Goal: Task Accomplishment & Management: Complete application form

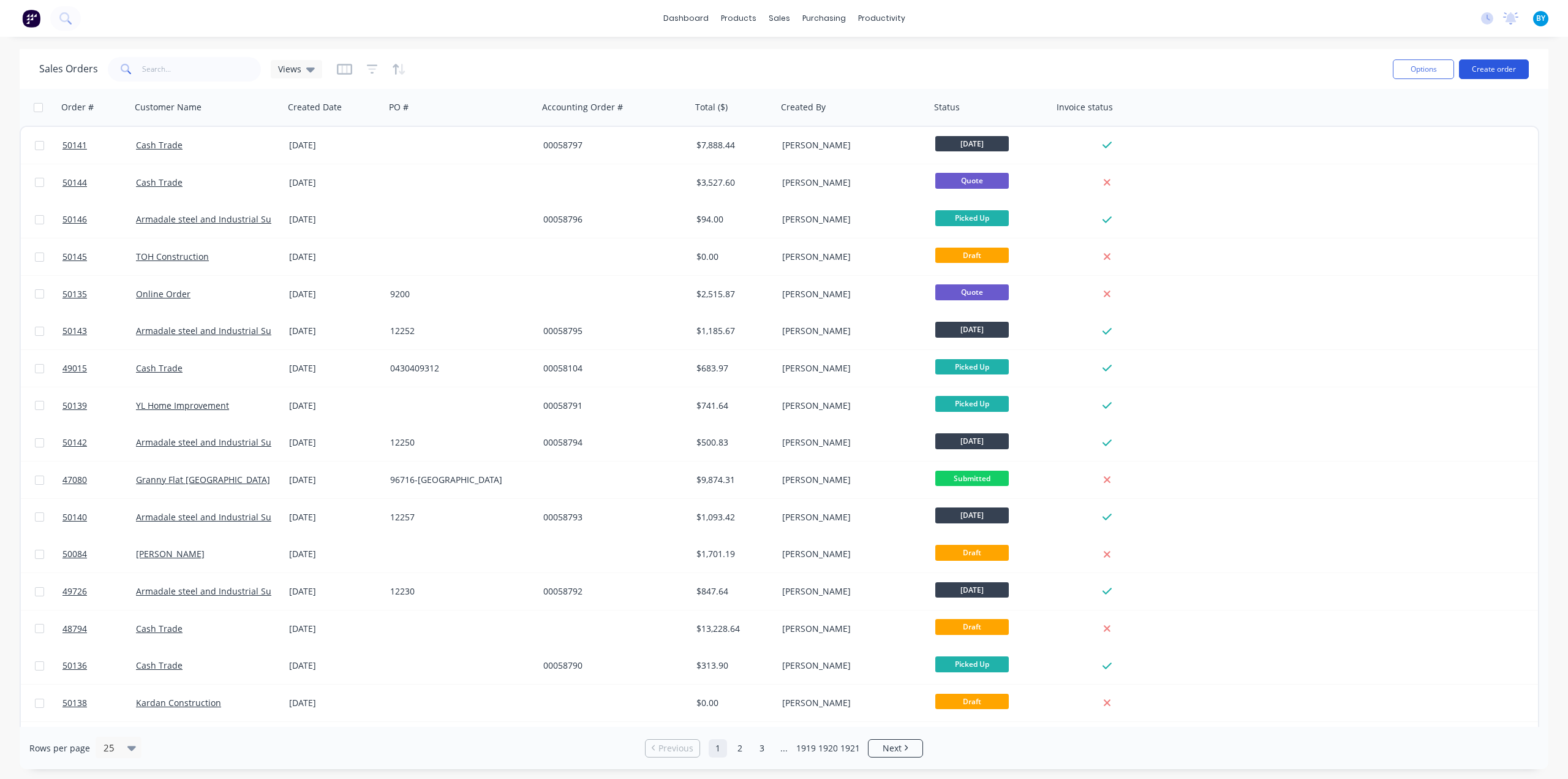
click at [1485, 72] on button "Create order" at bounding box center [1493, 69] width 70 height 19
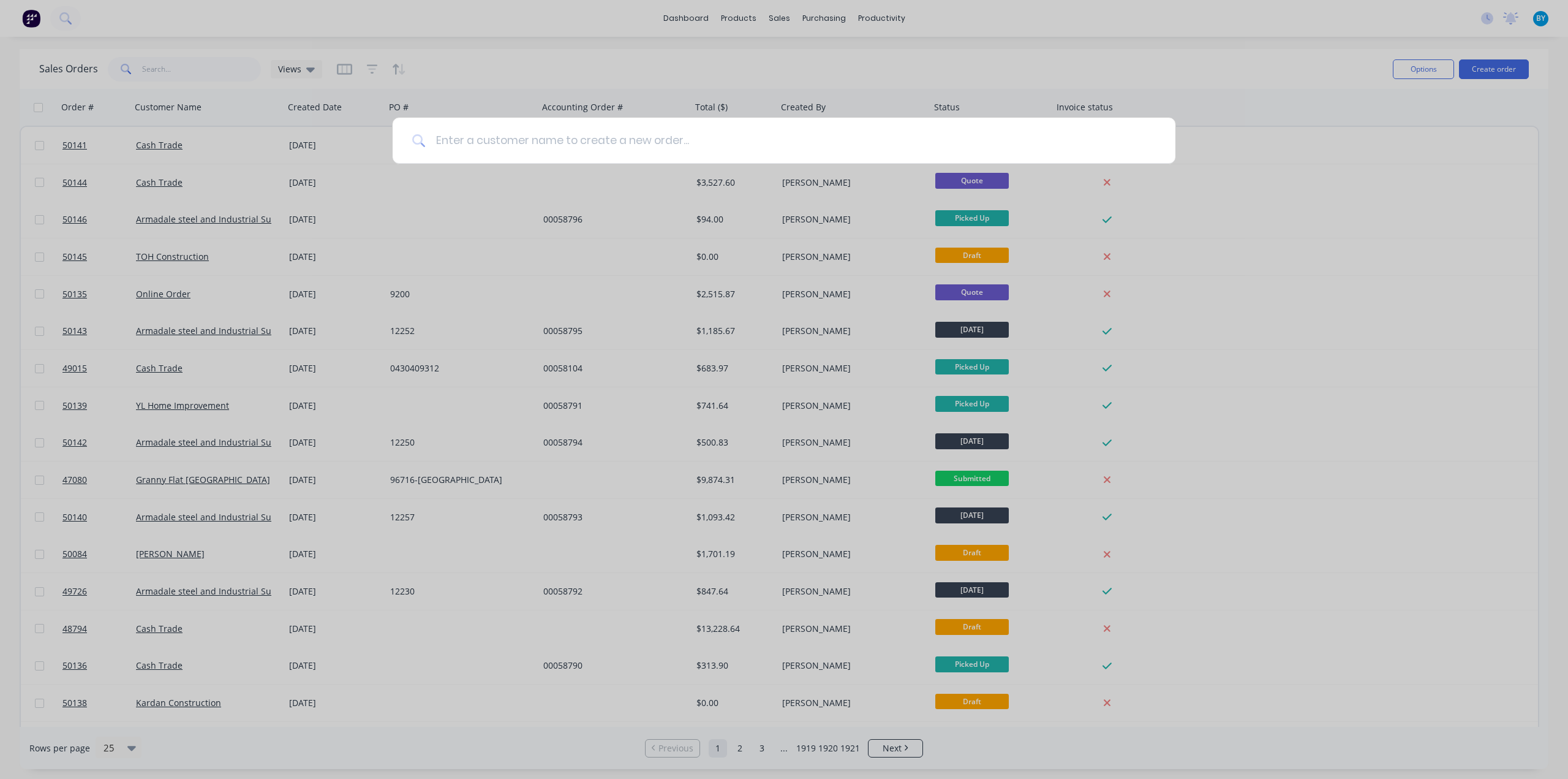
click at [687, 131] on input at bounding box center [790, 140] width 730 height 46
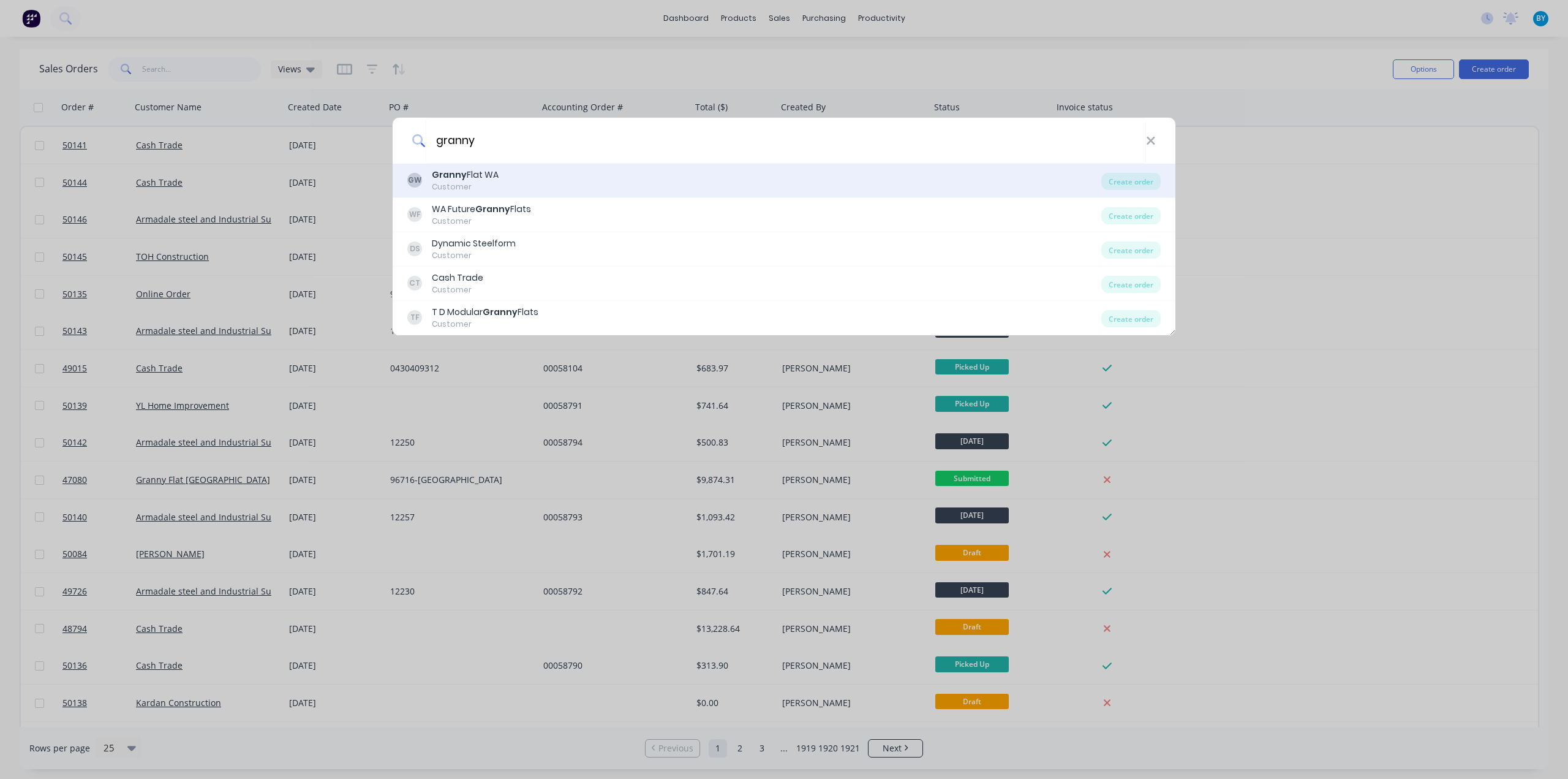
type input "granny"
click at [495, 172] on div "Granny Flat [GEOGRAPHIC_DATA]" at bounding box center [465, 175] width 67 height 13
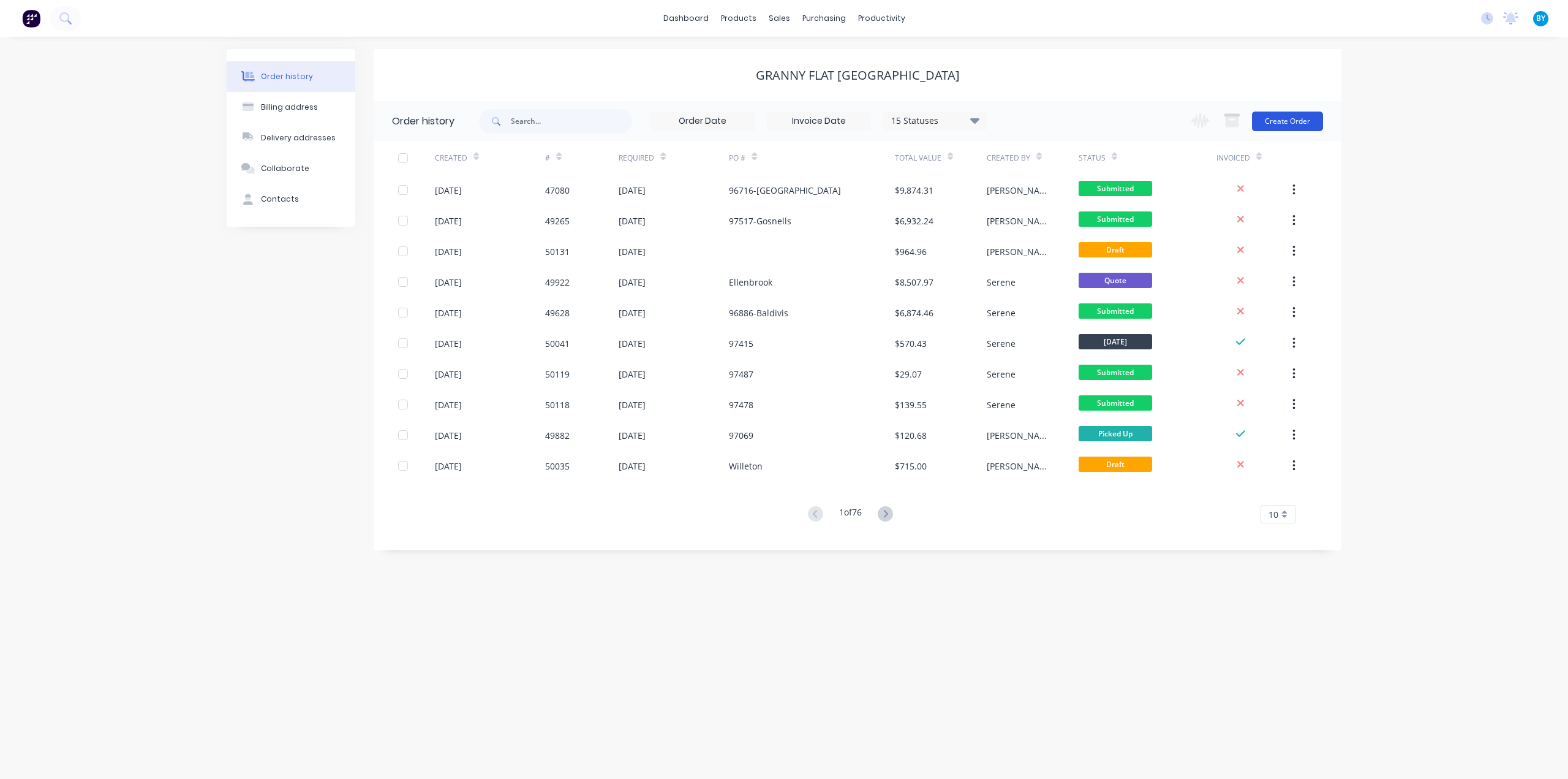
click at [1272, 122] on button "Create Order" at bounding box center [1287, 121] width 71 height 19
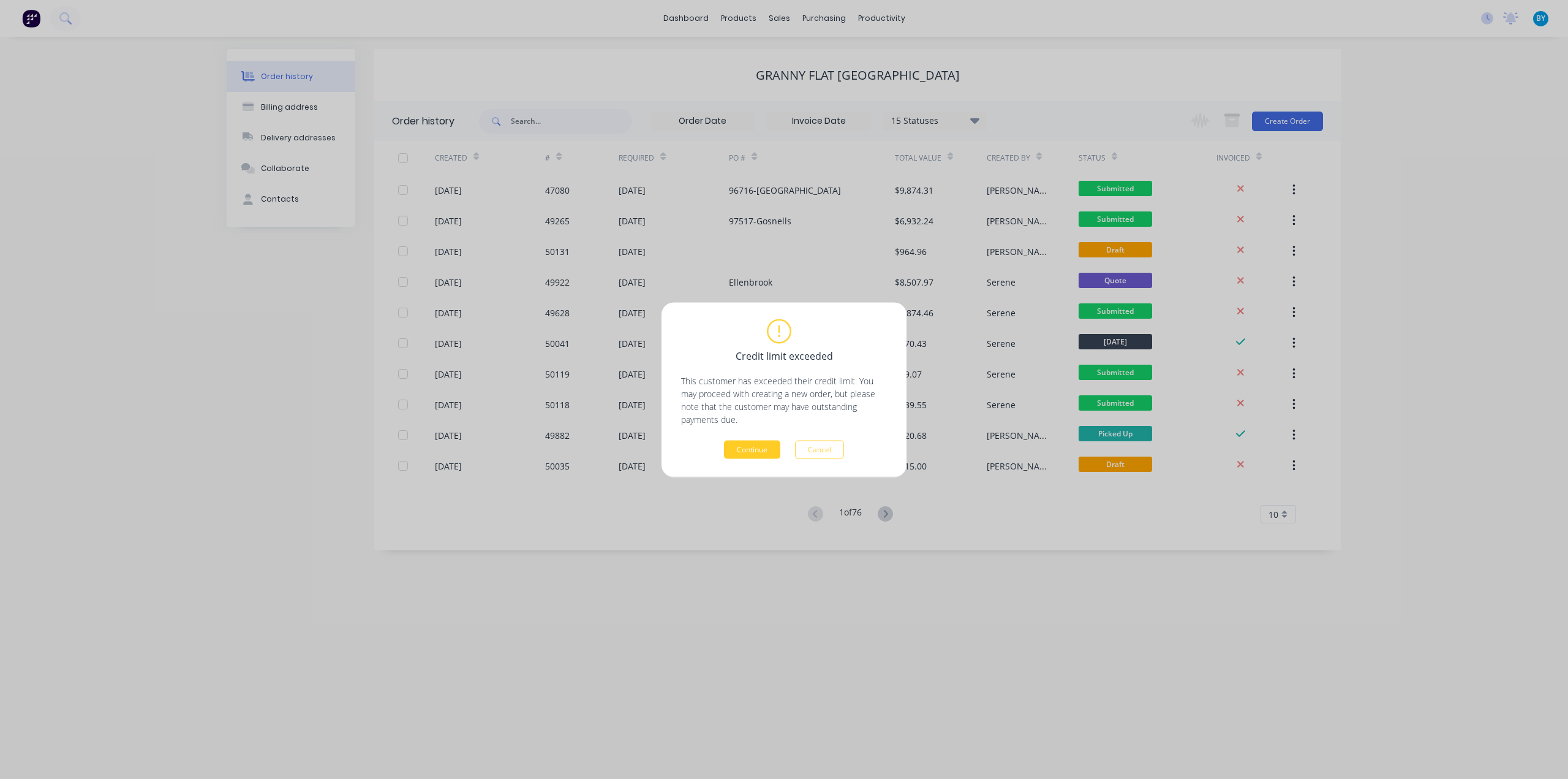
click at [759, 453] on button "Continue" at bounding box center [752, 449] width 56 height 18
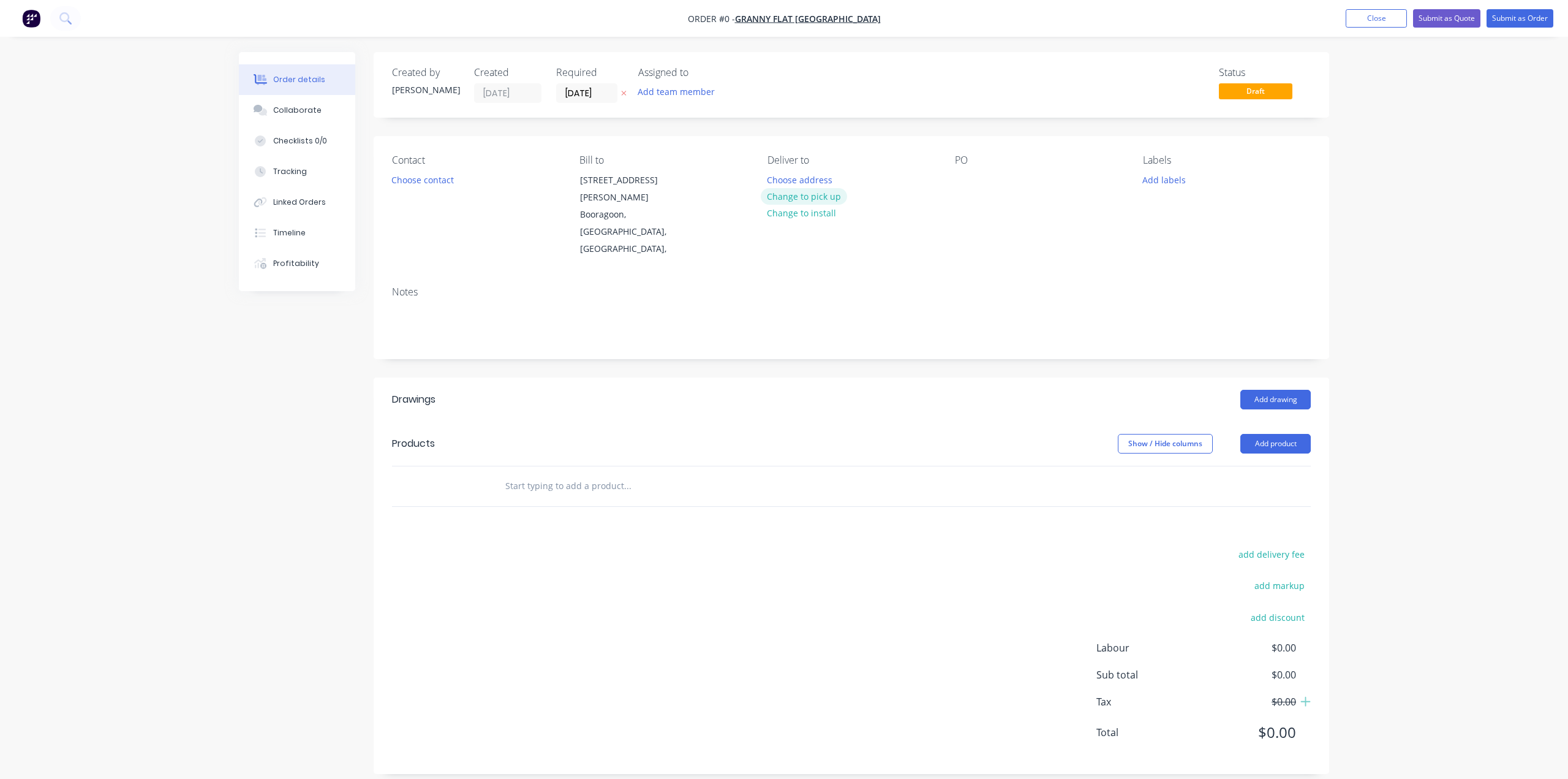
click at [831, 196] on button "Change to pick up" at bounding box center [804, 196] width 87 height 17
click at [438, 184] on button "Choose contact" at bounding box center [423, 179] width 75 height 17
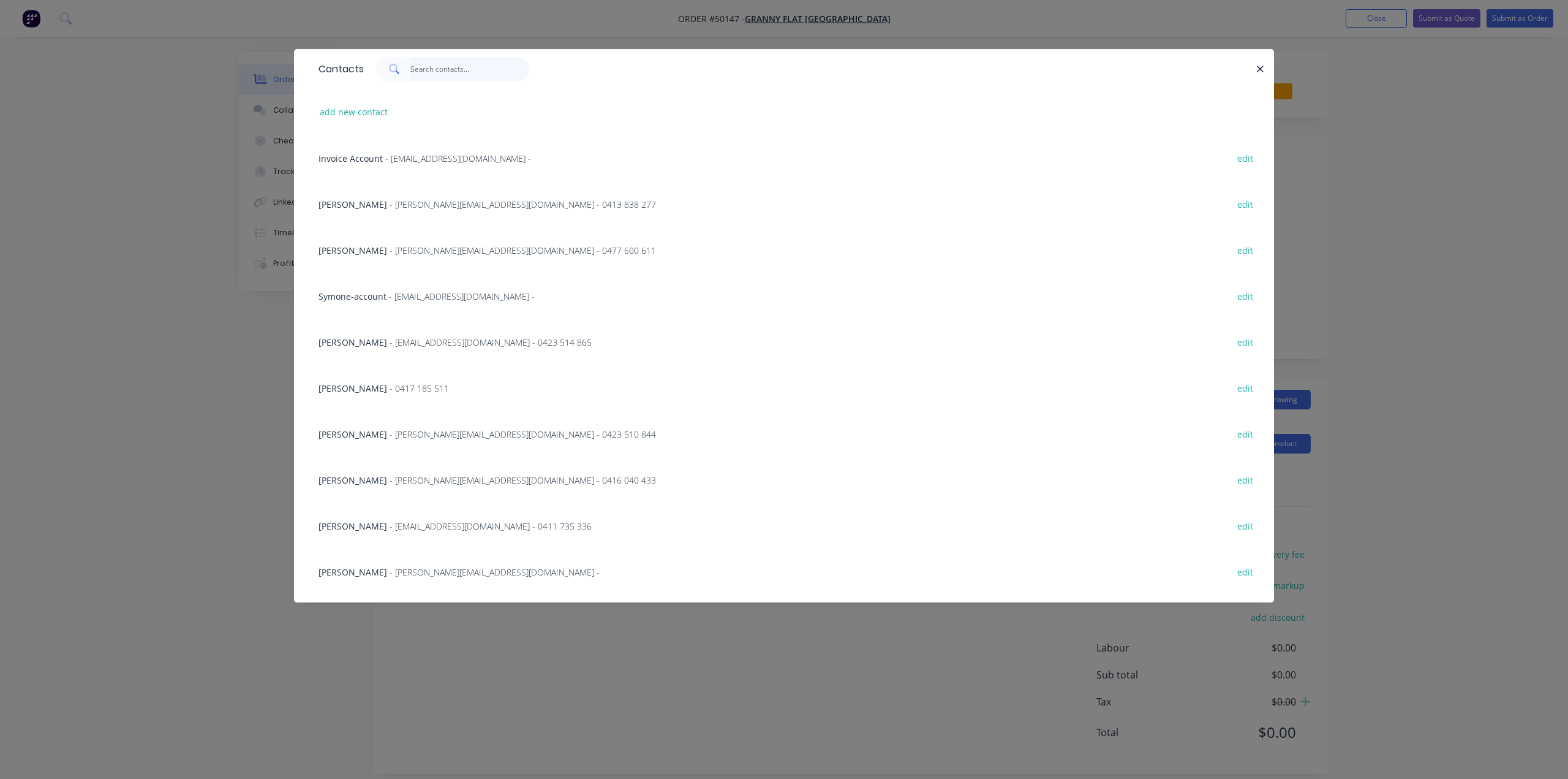
click at [451, 71] on input "text" at bounding box center [470, 69] width 119 height 25
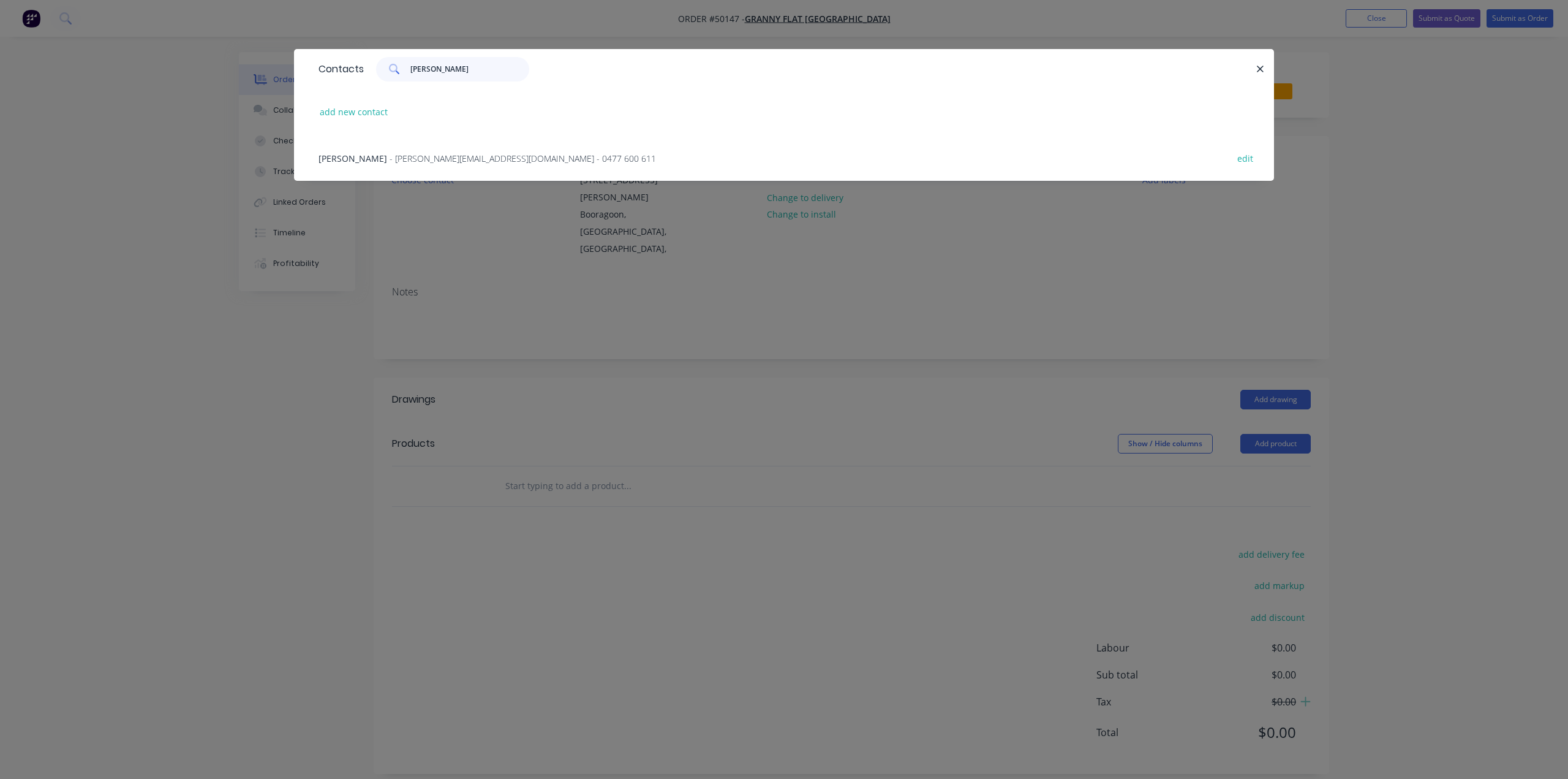
type input "[PERSON_NAME]"
click at [439, 155] on span "- [PERSON_NAME][EMAIL_ADDRESS][DOMAIN_NAME] - 0477 600 611" at bounding box center [522, 158] width 267 height 12
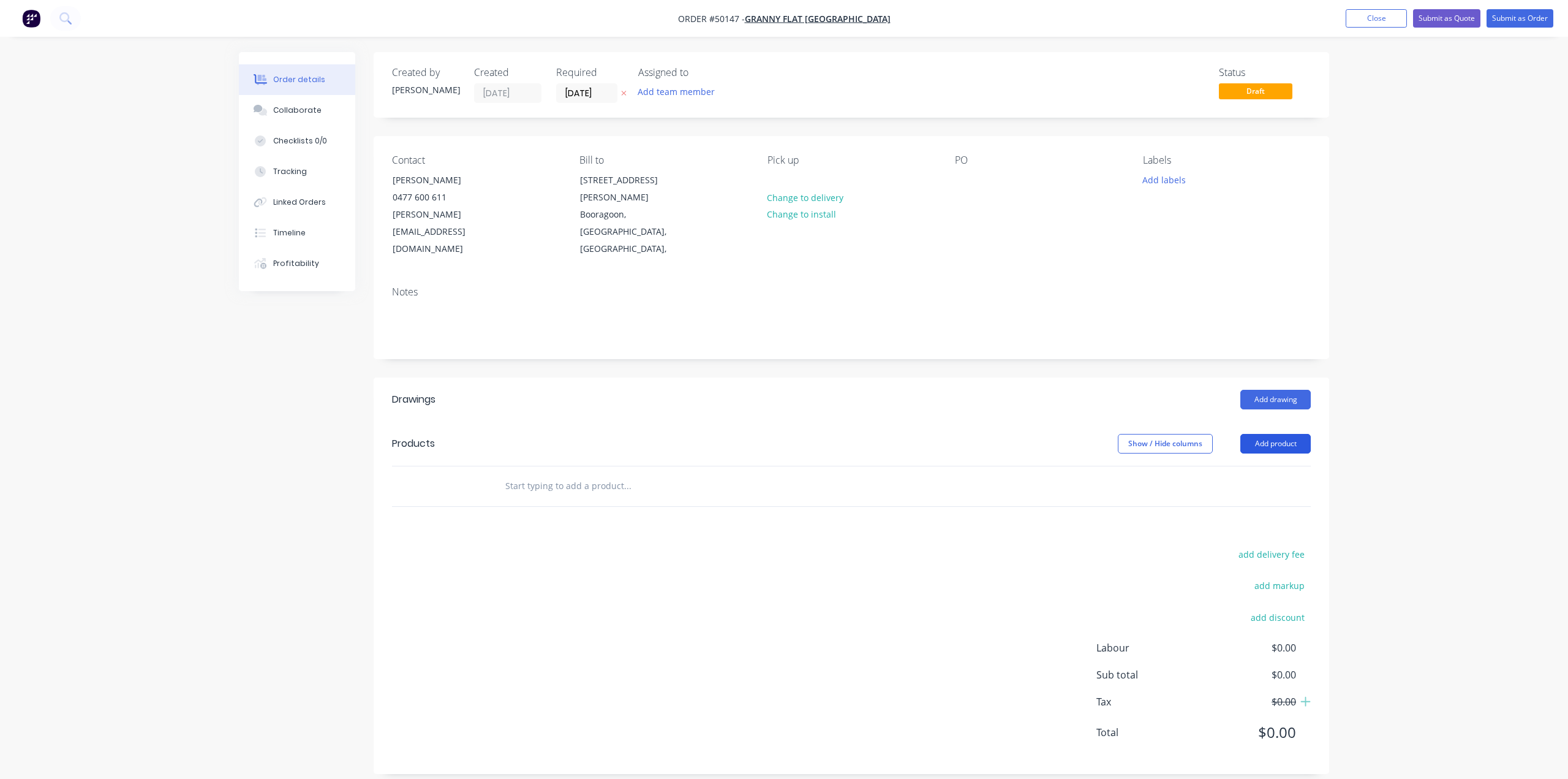
click at [1265, 434] on button "Add product" at bounding box center [1276, 443] width 71 height 19
click at [1264, 466] on div "Product catalogue" at bounding box center [1252, 474] width 95 height 18
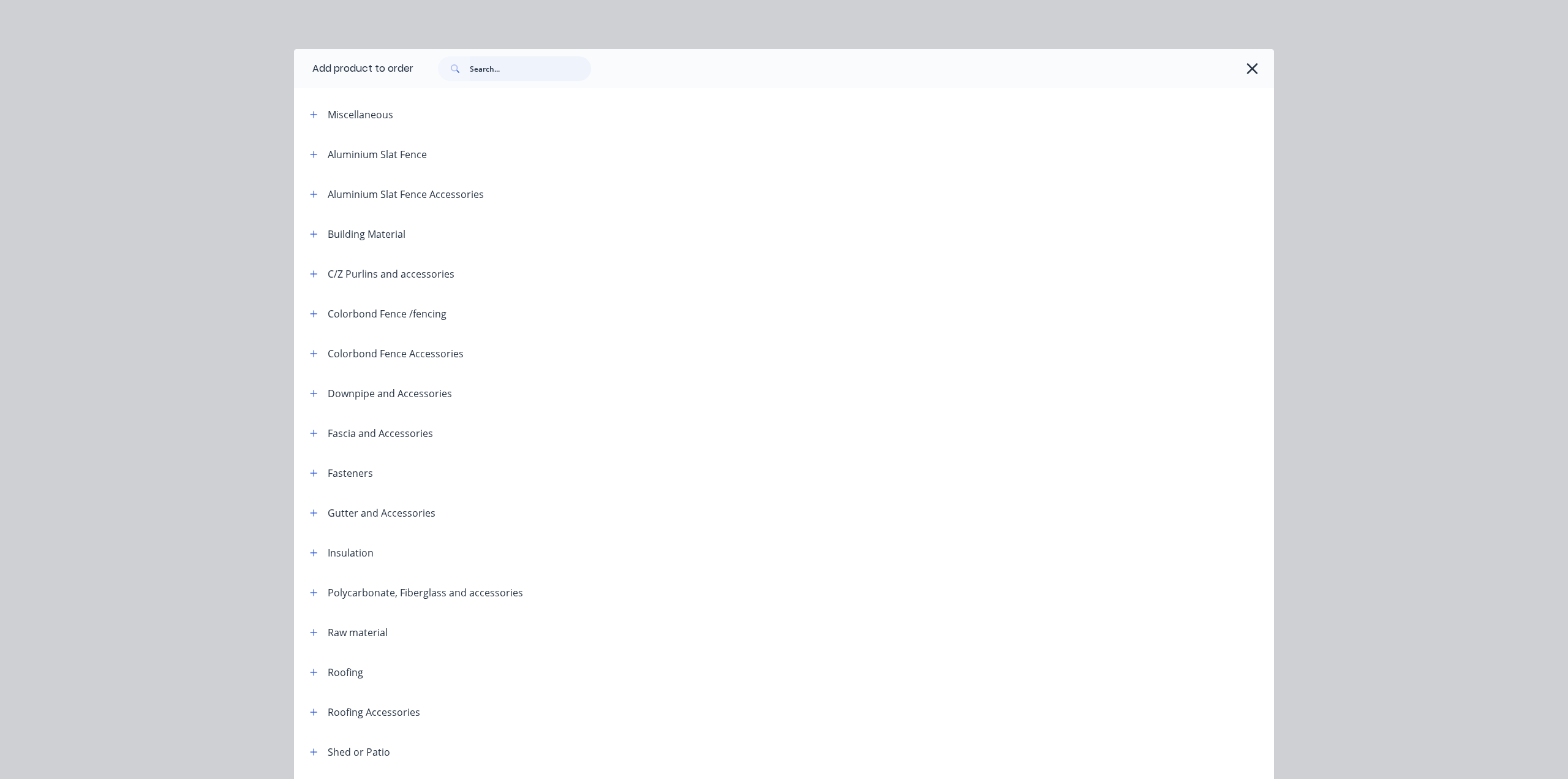
click at [517, 71] on input "text" at bounding box center [530, 68] width 121 height 25
type input "d"
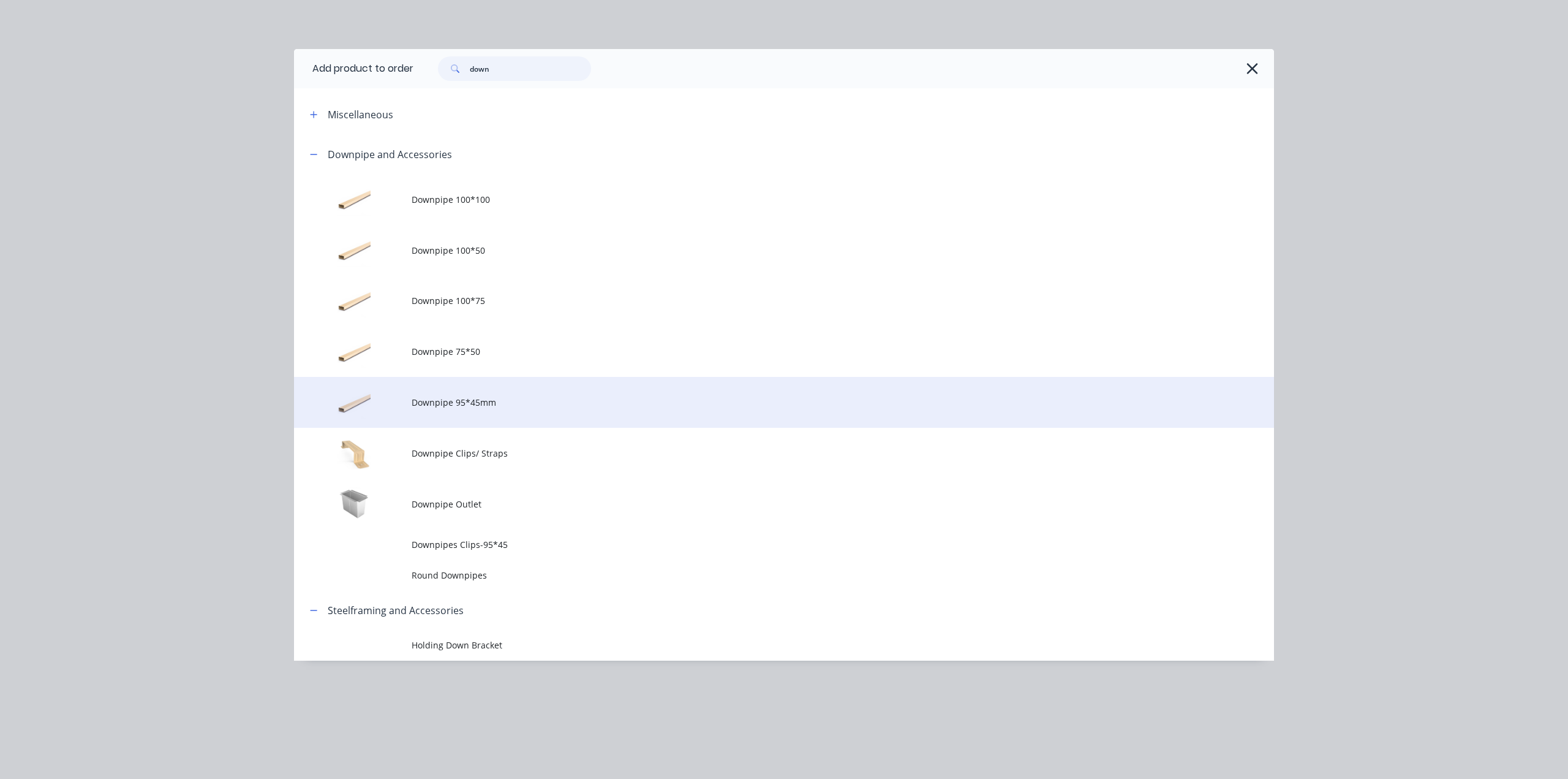
type input "down"
click at [480, 410] on td "Downpipe 95*45mm" at bounding box center [843, 402] width 862 height 50
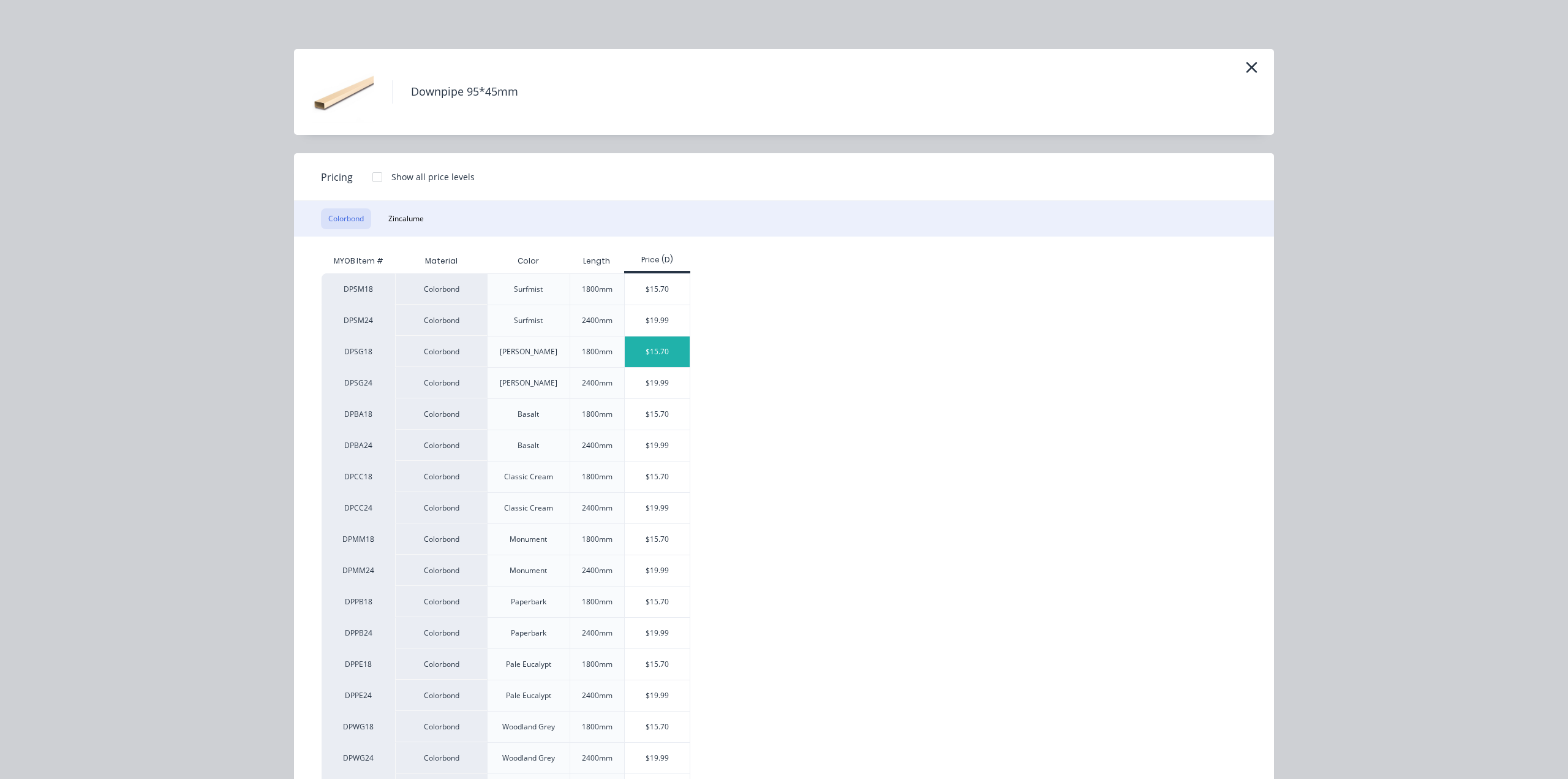
click at [647, 349] on div "$15.70" at bounding box center [658, 352] width 66 height 30
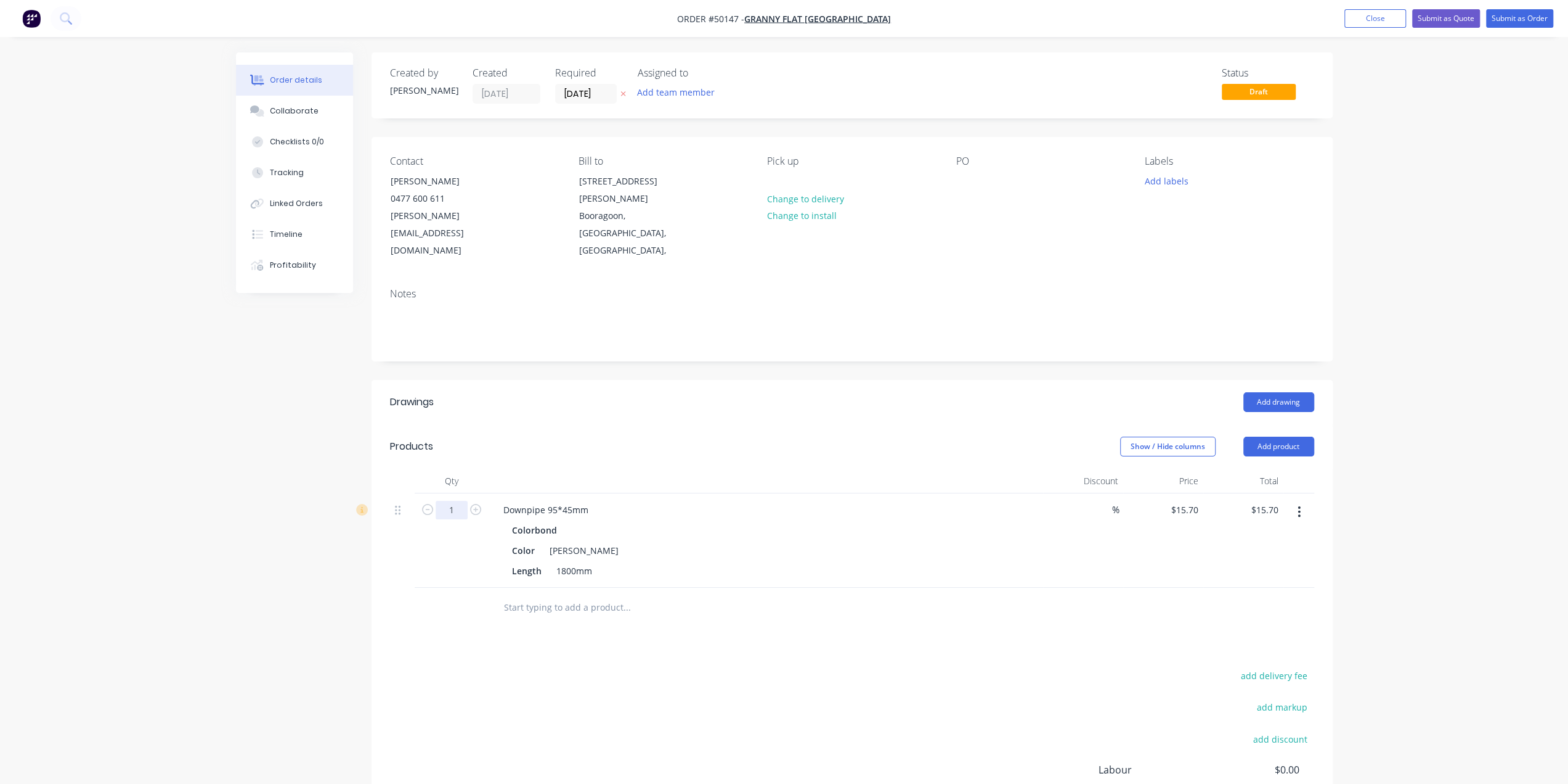
click at [458, 501] on input "1" at bounding box center [451, 510] width 32 height 19
type input "8"
type input "$125.60"
click at [313, 535] on div "Created by [PERSON_NAME] Created [DATE] Required [DATE] Assigned to Add team me…" at bounding box center [784, 483] width 1097 height 862
click at [356, 564] on div "Created by [PERSON_NAME] Created [DATE] Required [DATE] Assigned to Add team me…" at bounding box center [784, 483] width 1097 height 862
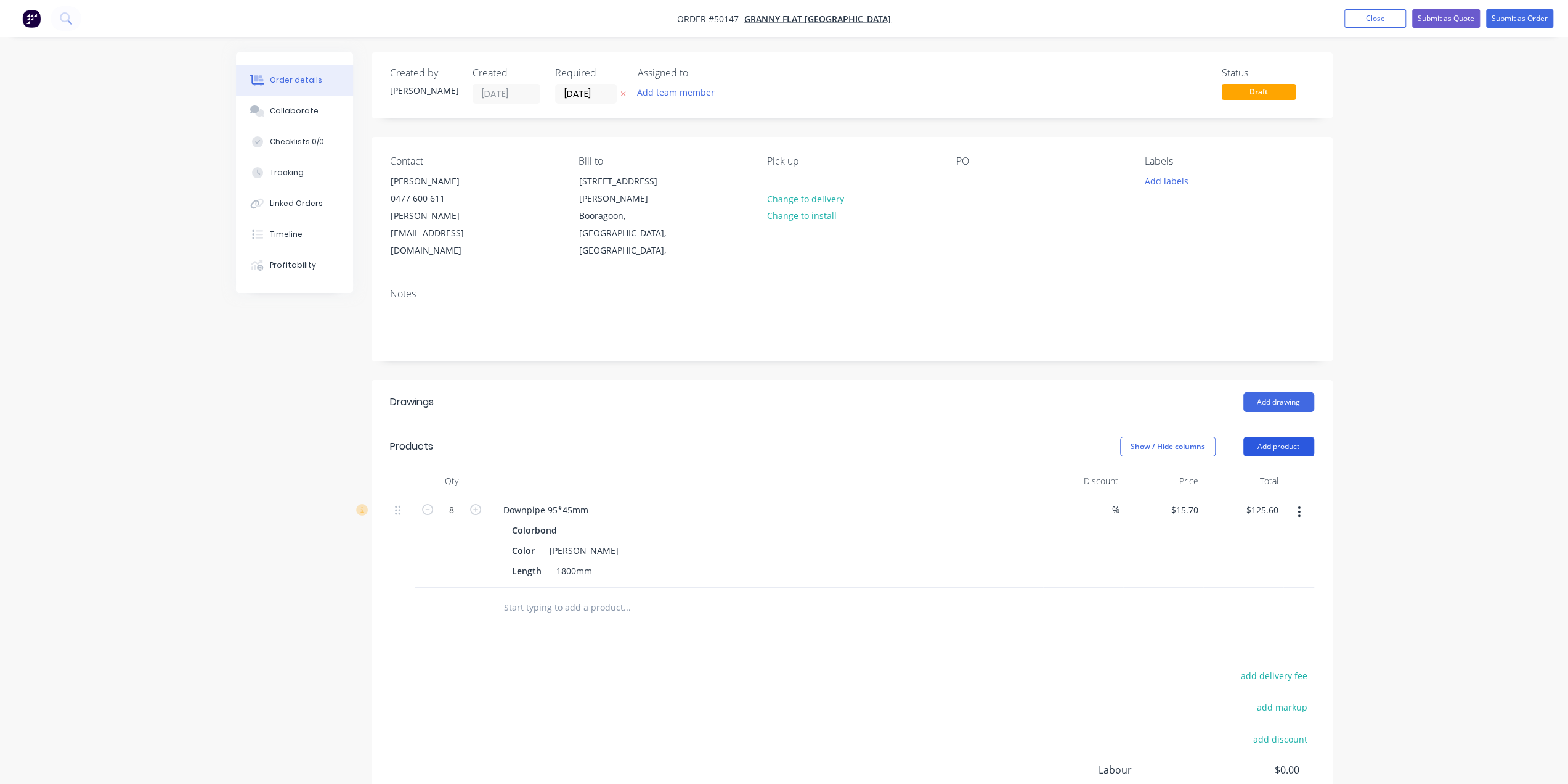
click at [1286, 436] on button "Add product" at bounding box center [1279, 446] width 71 height 19
click at [1284, 469] on div "Product catalogue" at bounding box center [1256, 477] width 95 height 18
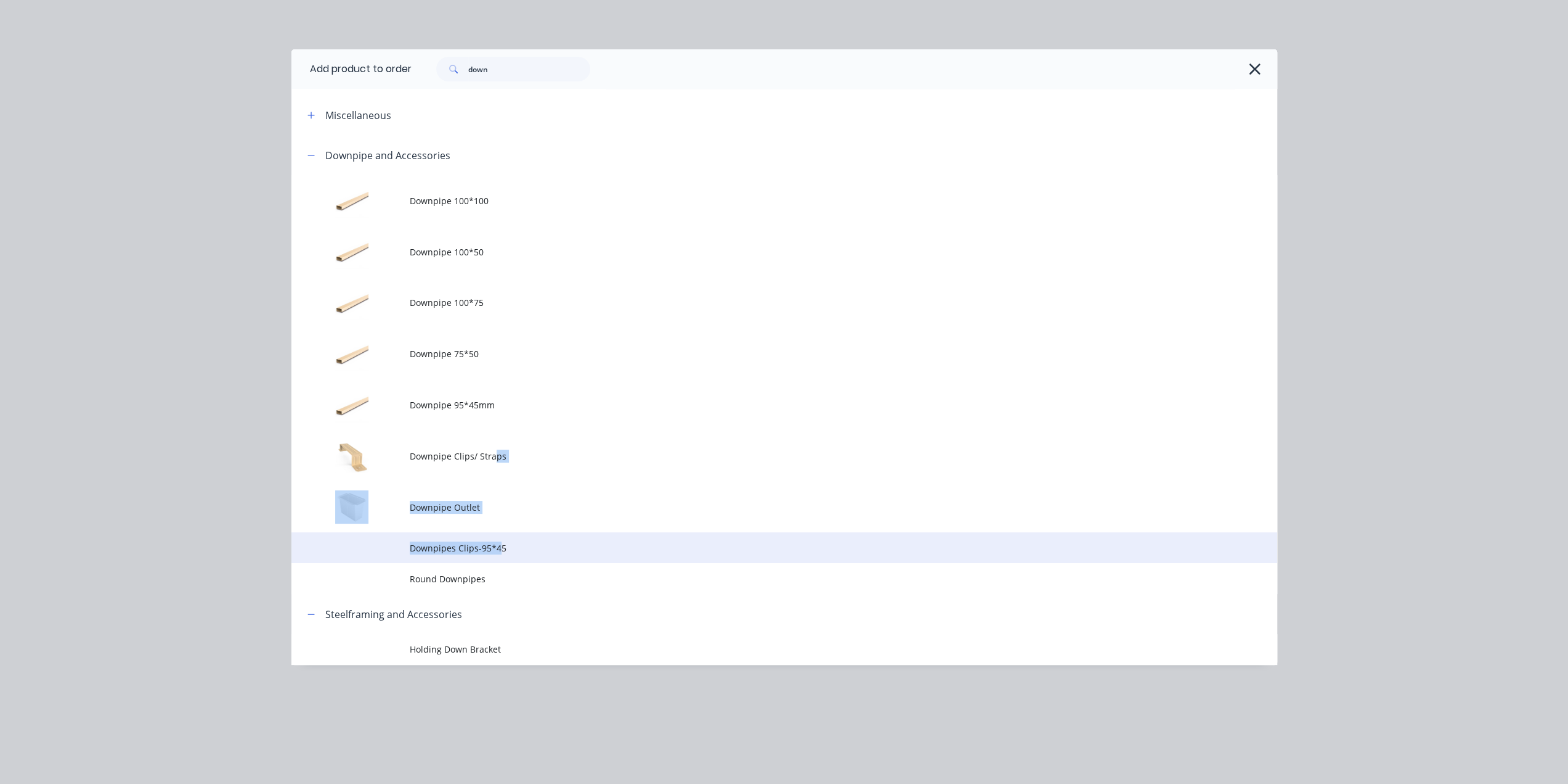
drag, startPoint x: 496, startPoint y: 459, endPoint x: 498, endPoint y: 541, distance: 82.0
click at [498, 541] on tbody "Downpipe 100*100 Downpipe 100*50 Downpipe 100*75 Downpipe 75*50 Downpipe 95*45m…" at bounding box center [784, 384] width 986 height 419
click at [509, 544] on span "Downpipes Clips-95*45" at bounding box center [756, 548] width 694 height 13
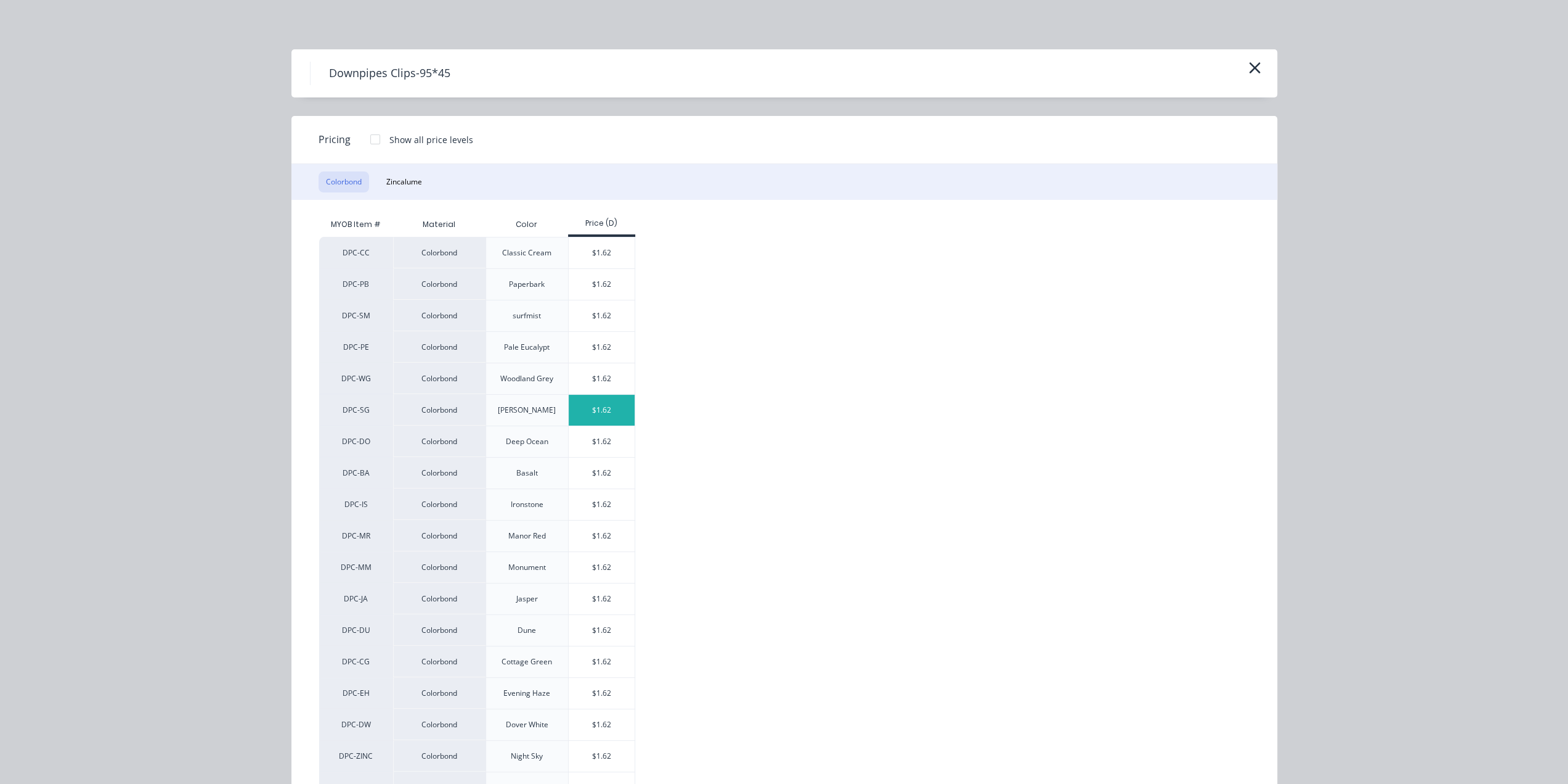
click at [590, 409] on div "$1.62" at bounding box center [602, 410] width 66 height 31
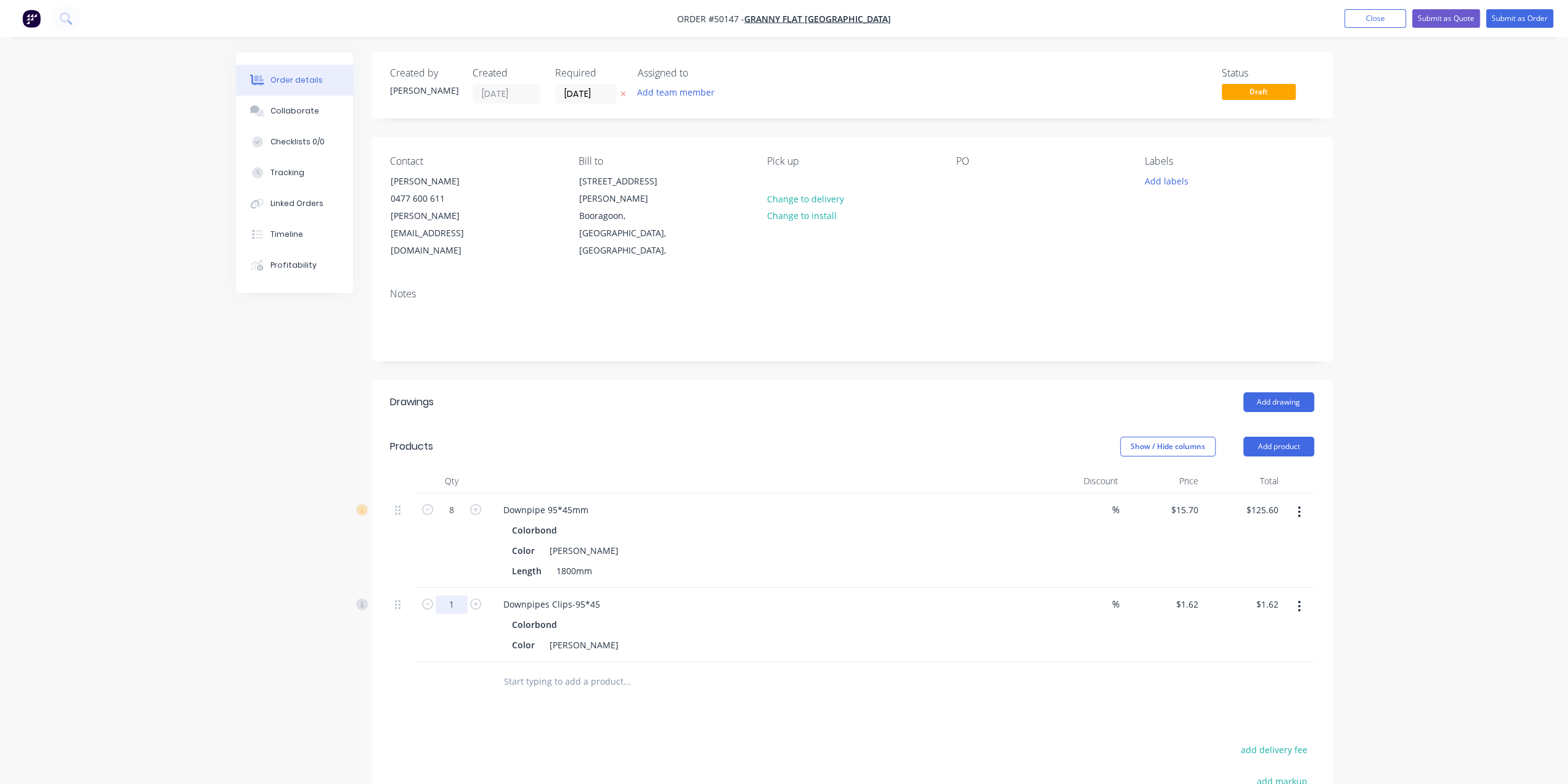
click at [462, 595] on input "1" at bounding box center [451, 604] width 32 height 19
type input "8"
type input "$12.96"
drag, startPoint x: 457, startPoint y: 488, endPoint x: 813, endPoint y: 459, distance: 357.2
click at [457, 494] on div "8" at bounding box center [451, 540] width 74 height 94
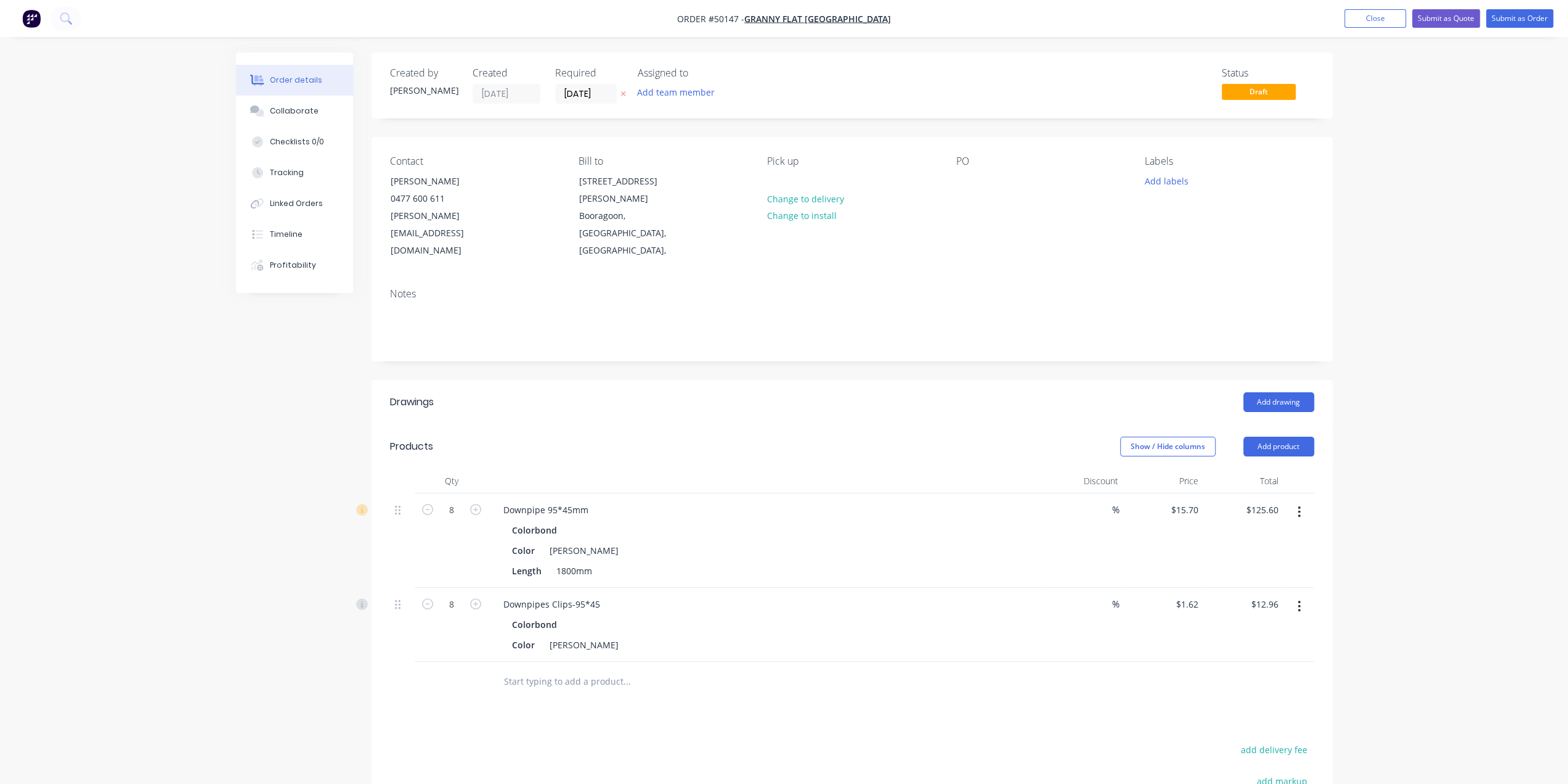
click at [1299, 505] on icon "button" at bounding box center [1300, 511] width 3 height 14
click at [1270, 609] on div "Delete" at bounding box center [1256, 618] width 95 height 18
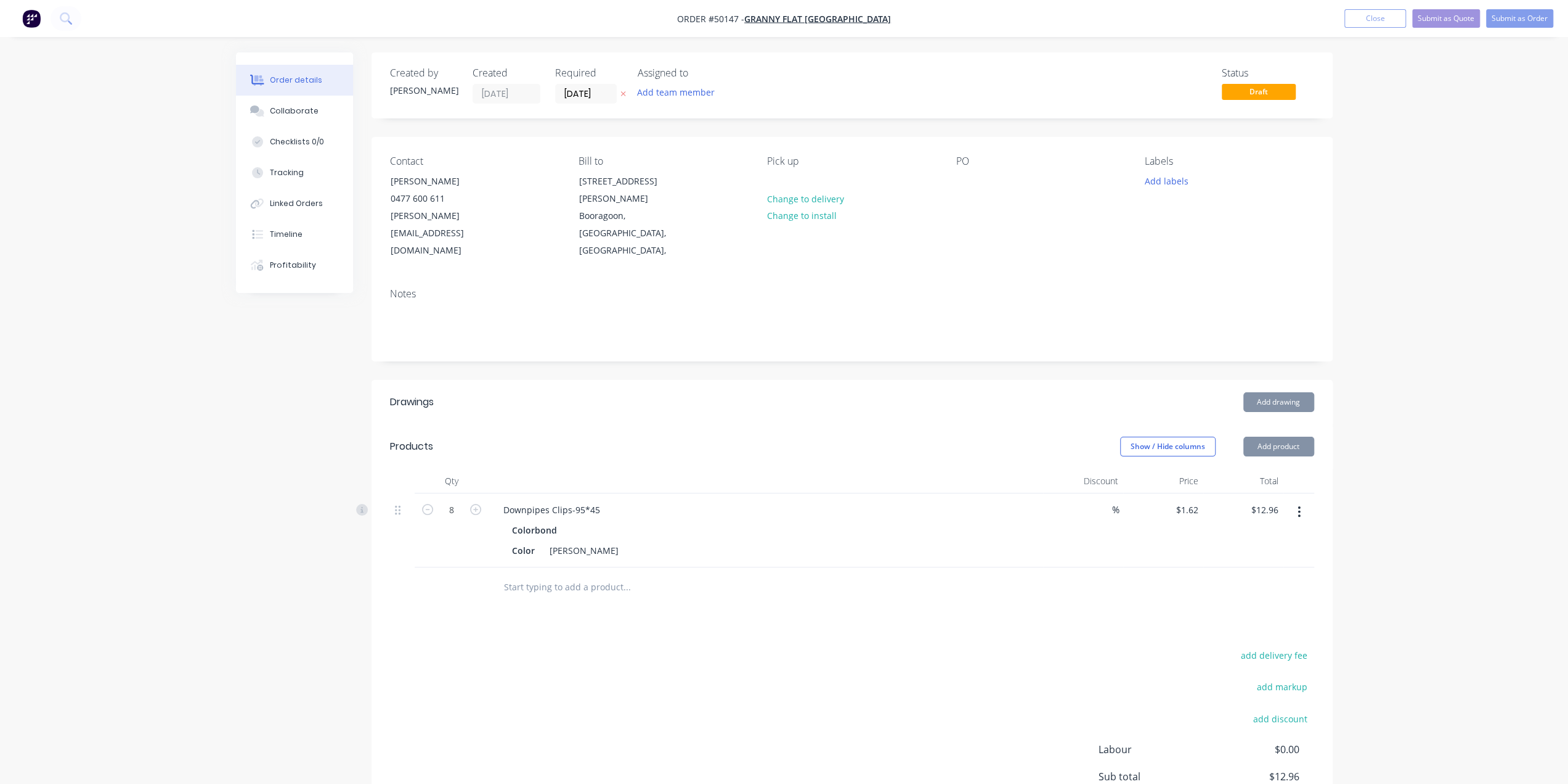
click at [1378, 501] on div "Order details Collaborate Checklists 0/0 Tracking Linked Orders Timeline Profit…" at bounding box center [784, 447] width 1568 height 895
drag, startPoint x: 978, startPoint y: 175, endPoint x: 959, endPoint y: 184, distance: 21.0
click at [967, 180] on div "PO" at bounding box center [1040, 207] width 168 height 104
click at [958, 185] on div at bounding box center [966, 181] width 19 height 18
click at [967, 183] on div at bounding box center [966, 181] width 19 height 18
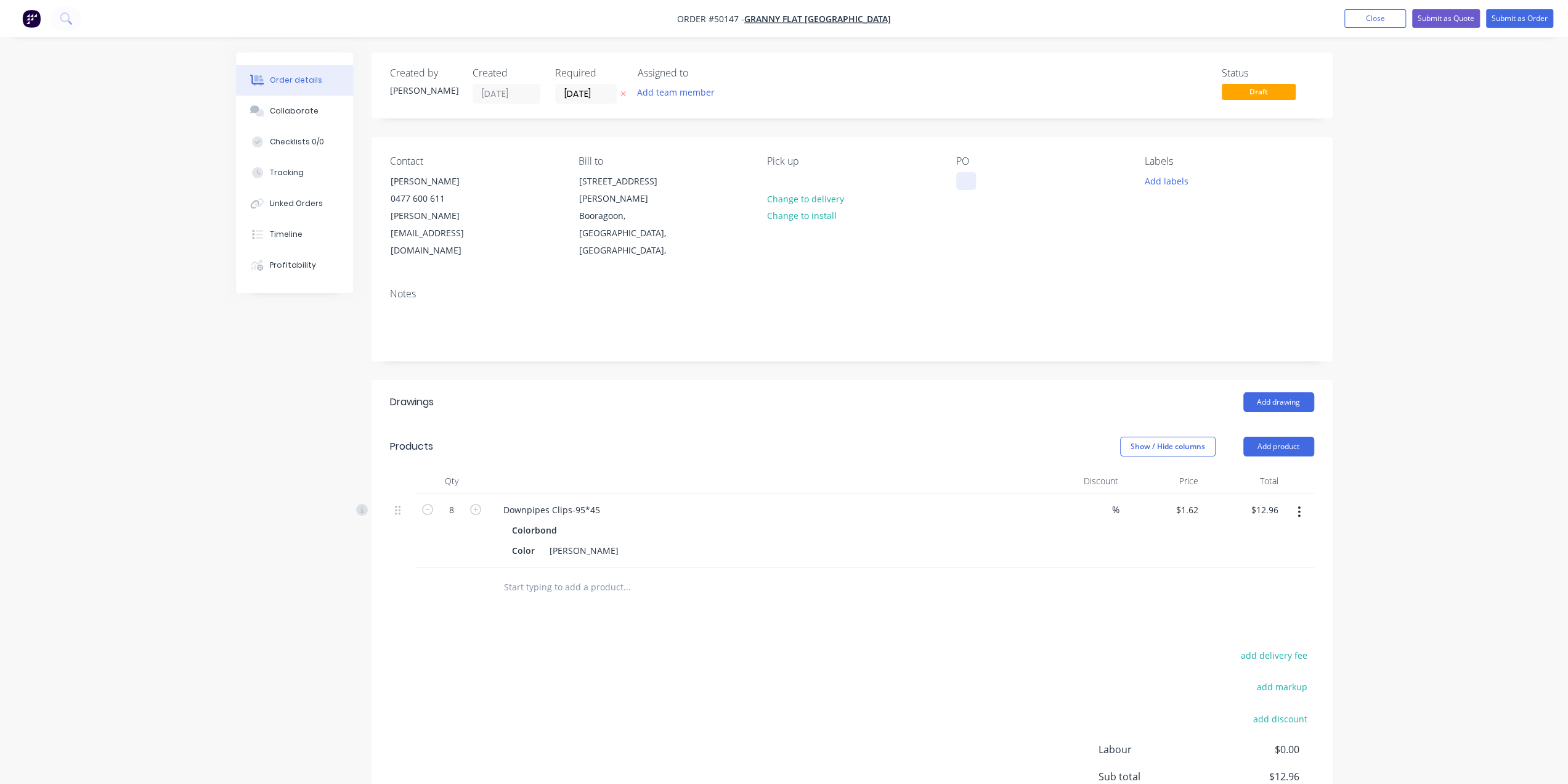
paste div
click at [1473, 206] on div "Order details Collaborate Checklists 0/0 Tracking Linked Orders Timeline Profit…" at bounding box center [784, 447] width 1568 height 895
click at [1512, 20] on button "Submit as Order" at bounding box center [1520, 18] width 67 height 19
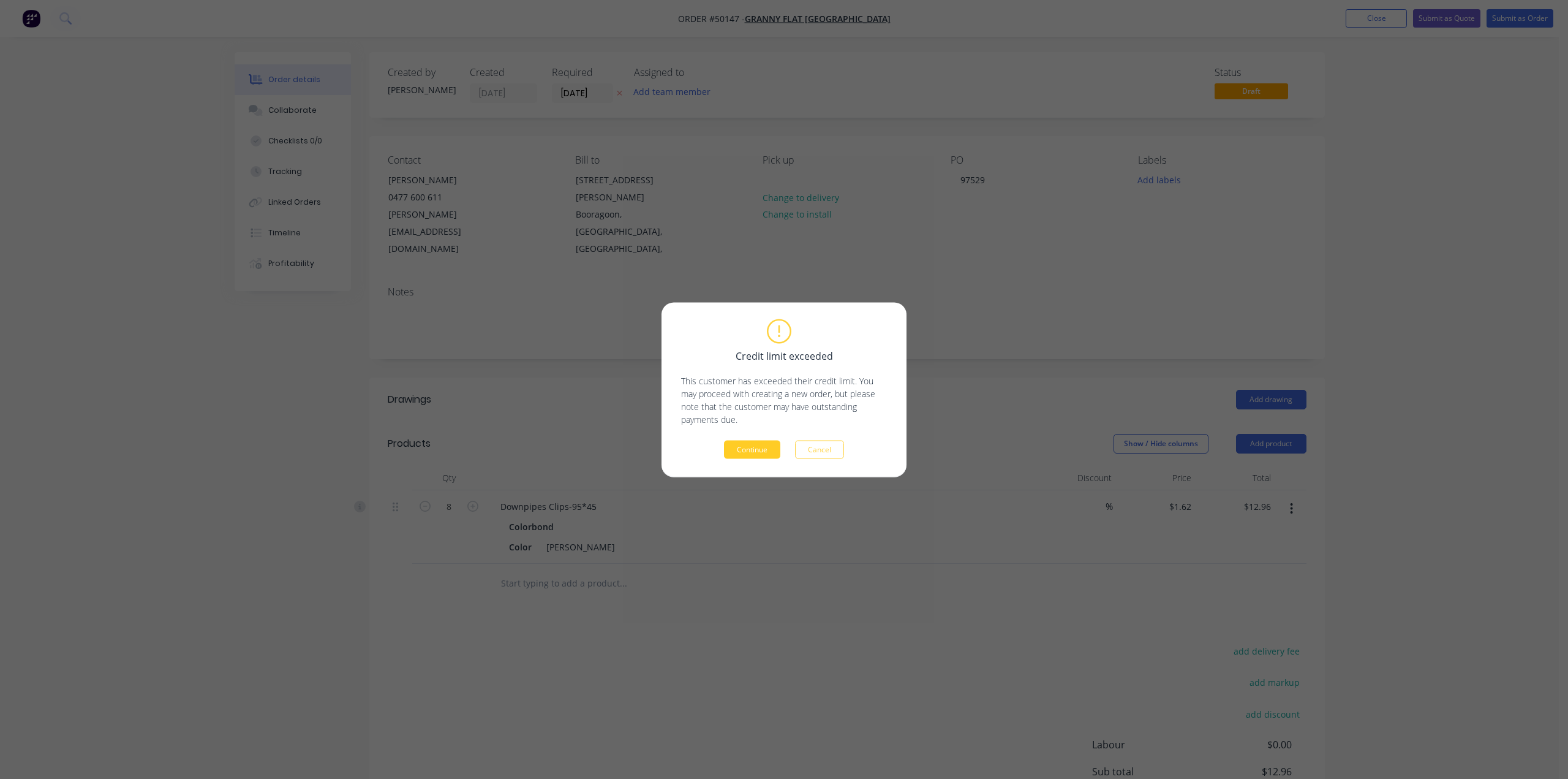
click at [749, 456] on button "Continue" at bounding box center [752, 449] width 56 height 18
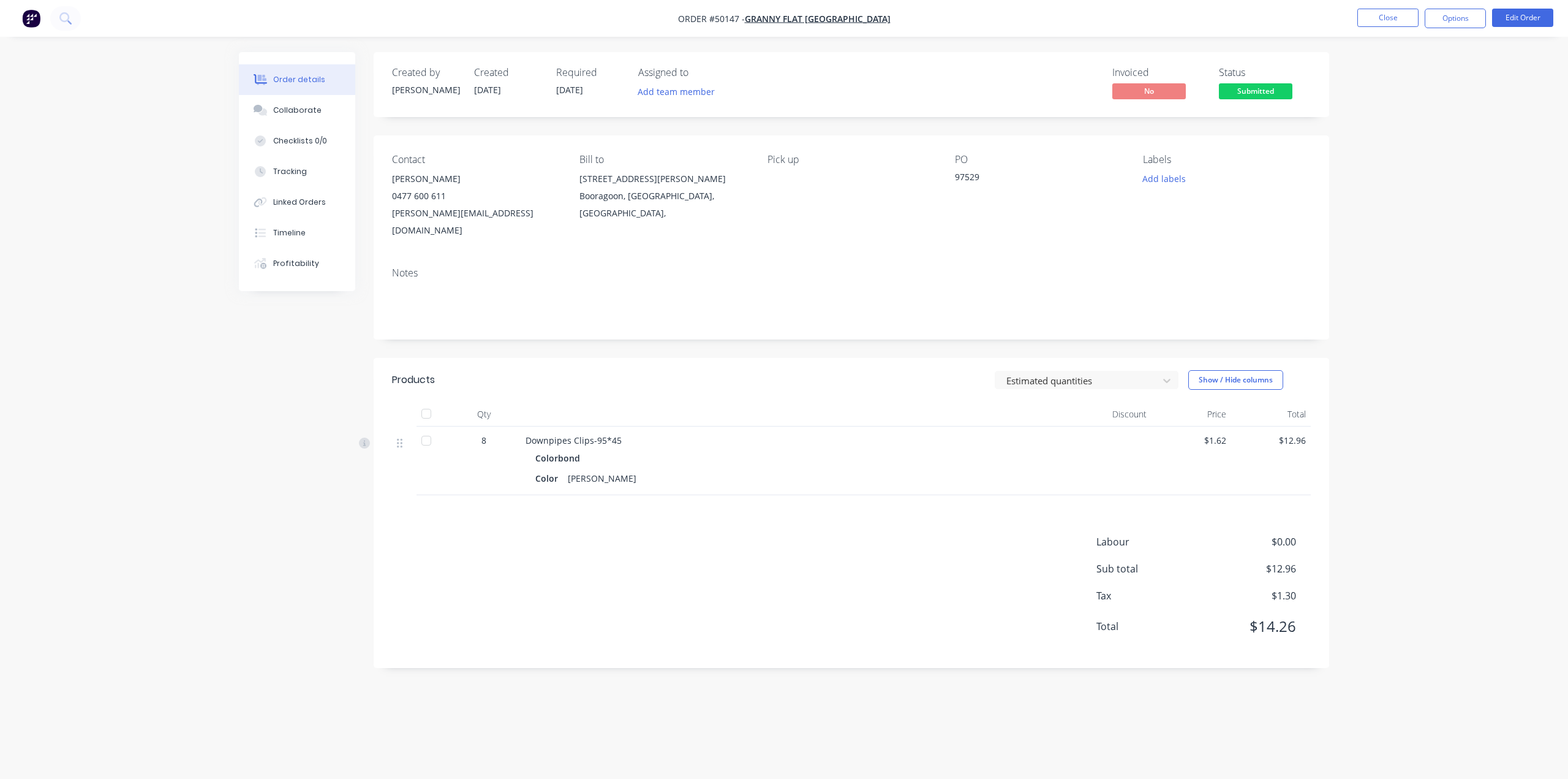
click at [1413, 212] on div "Order details Collaborate Checklists 0/0 Tracking Linked Orders Timeline Profit…" at bounding box center [784, 390] width 1568 height 779
drag, startPoint x: 901, startPoint y: 435, endPoint x: 899, endPoint y: 420, distance: 15.1
click at [901, 449] on div "Colorbond" at bounding box center [796, 458] width 522 height 18
click at [1441, 22] on button "Options" at bounding box center [1455, 18] width 61 height 19
click at [1377, 316] on div "Convert to Quote" at bounding box center [1418, 320] width 113 height 18
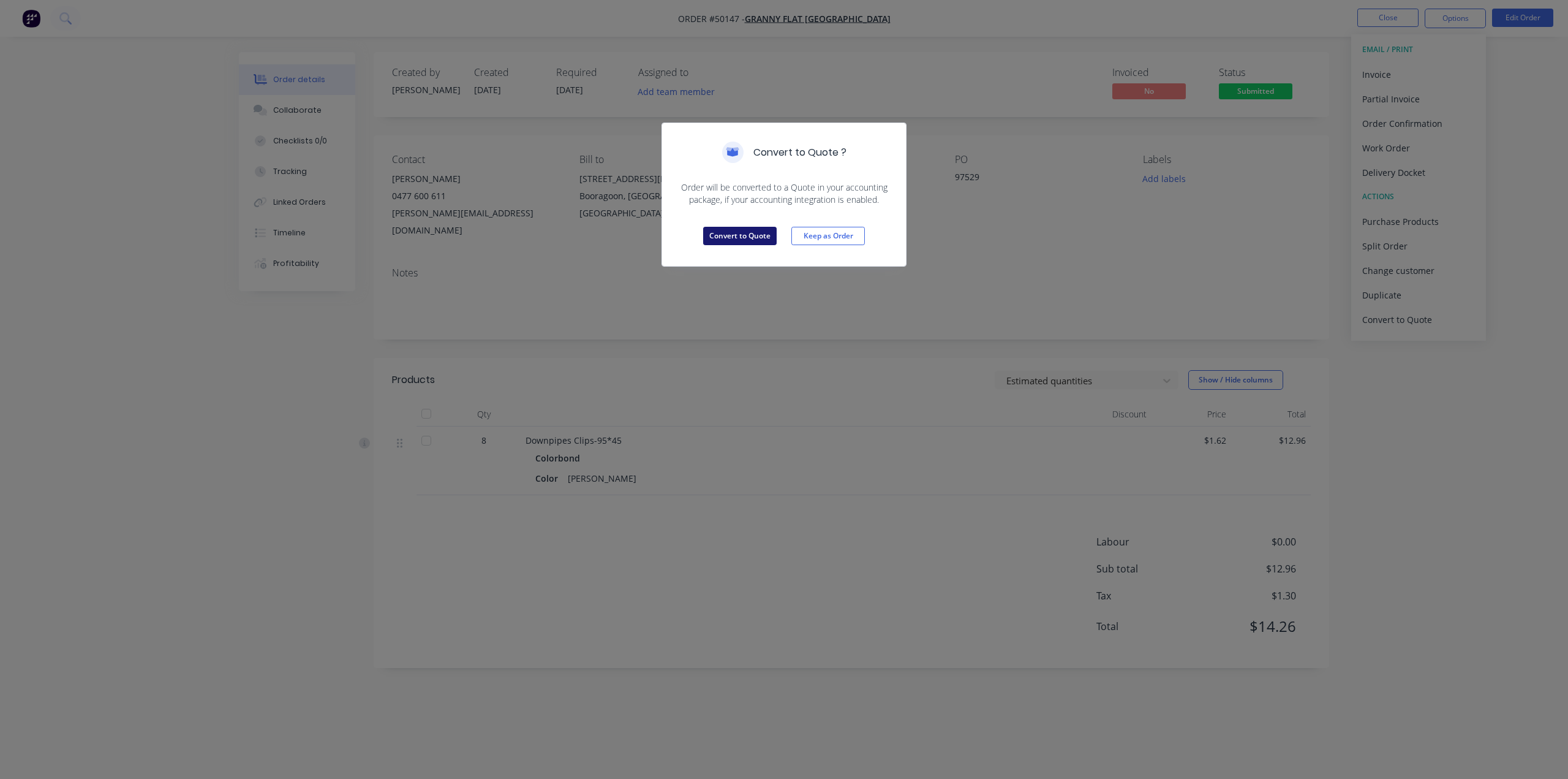
click at [728, 233] on button "Convert to Quote" at bounding box center [740, 236] width 74 height 18
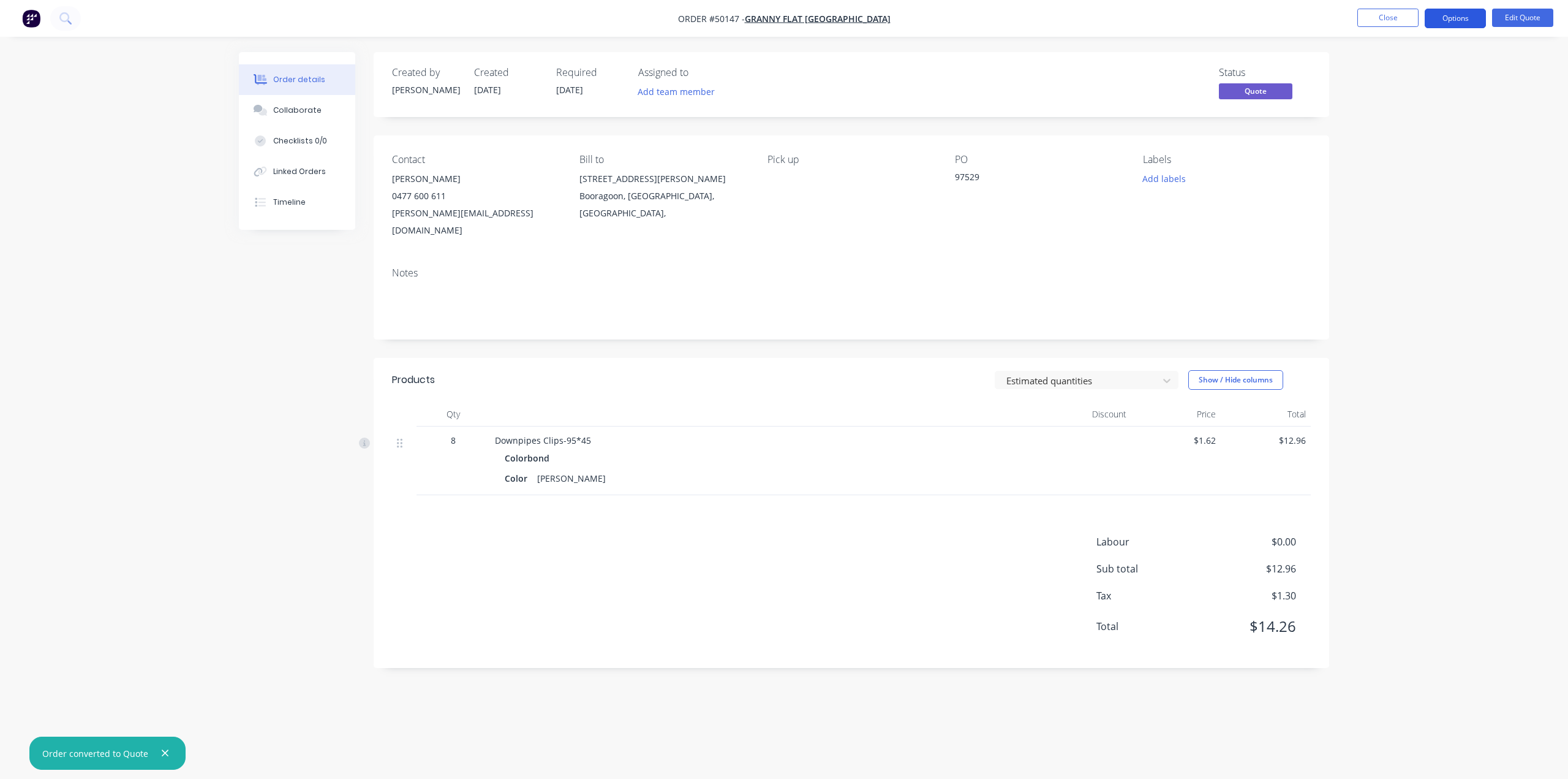
click at [1461, 19] on button "Options" at bounding box center [1455, 18] width 61 height 19
click at [1406, 78] on div "Quote" at bounding box center [1418, 75] width 113 height 18
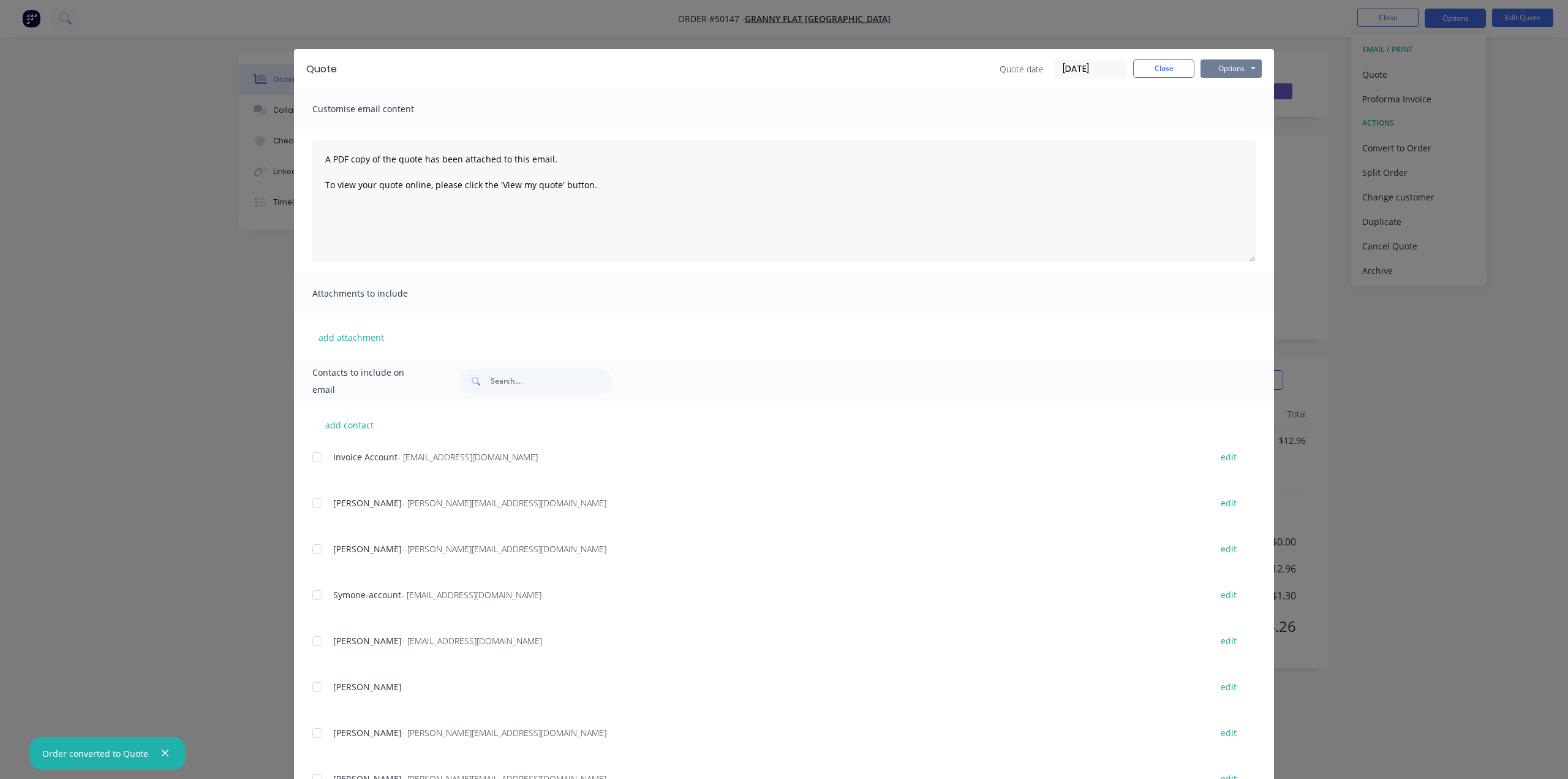
click at [1230, 64] on button "Options" at bounding box center [1231, 68] width 61 height 18
click at [1220, 117] on button "Print" at bounding box center [1239, 110] width 79 height 20
click at [1361, 90] on div "Quote Quote date [DATE] Close Options Preview Print Email Customise email conte…" at bounding box center [784, 390] width 1568 height 779
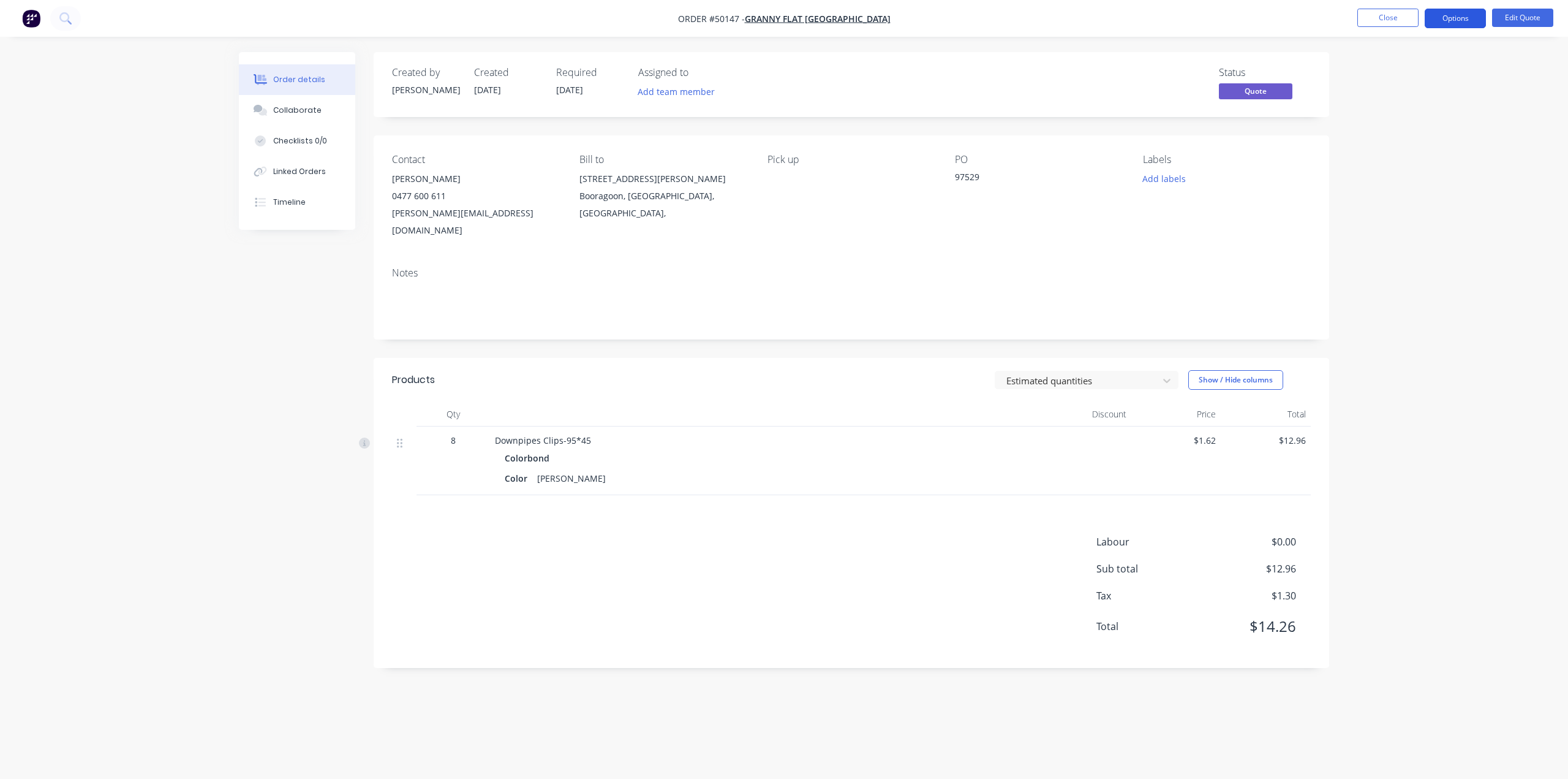
click at [1431, 18] on button "Options" at bounding box center [1455, 18] width 61 height 19
click at [1408, 152] on div "Convert to Order" at bounding box center [1418, 148] width 113 height 18
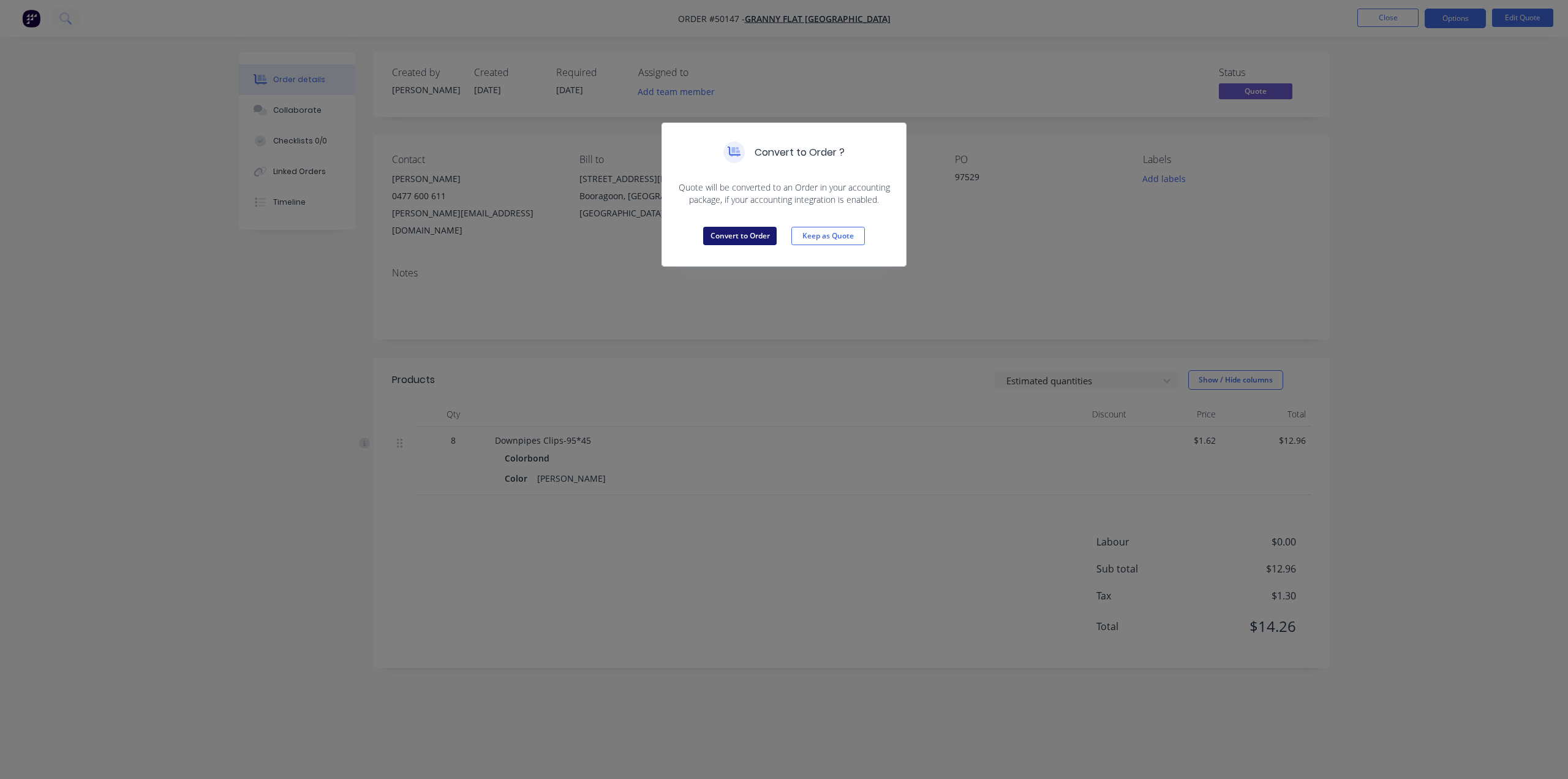
click at [748, 236] on button "Convert to Order" at bounding box center [740, 236] width 74 height 18
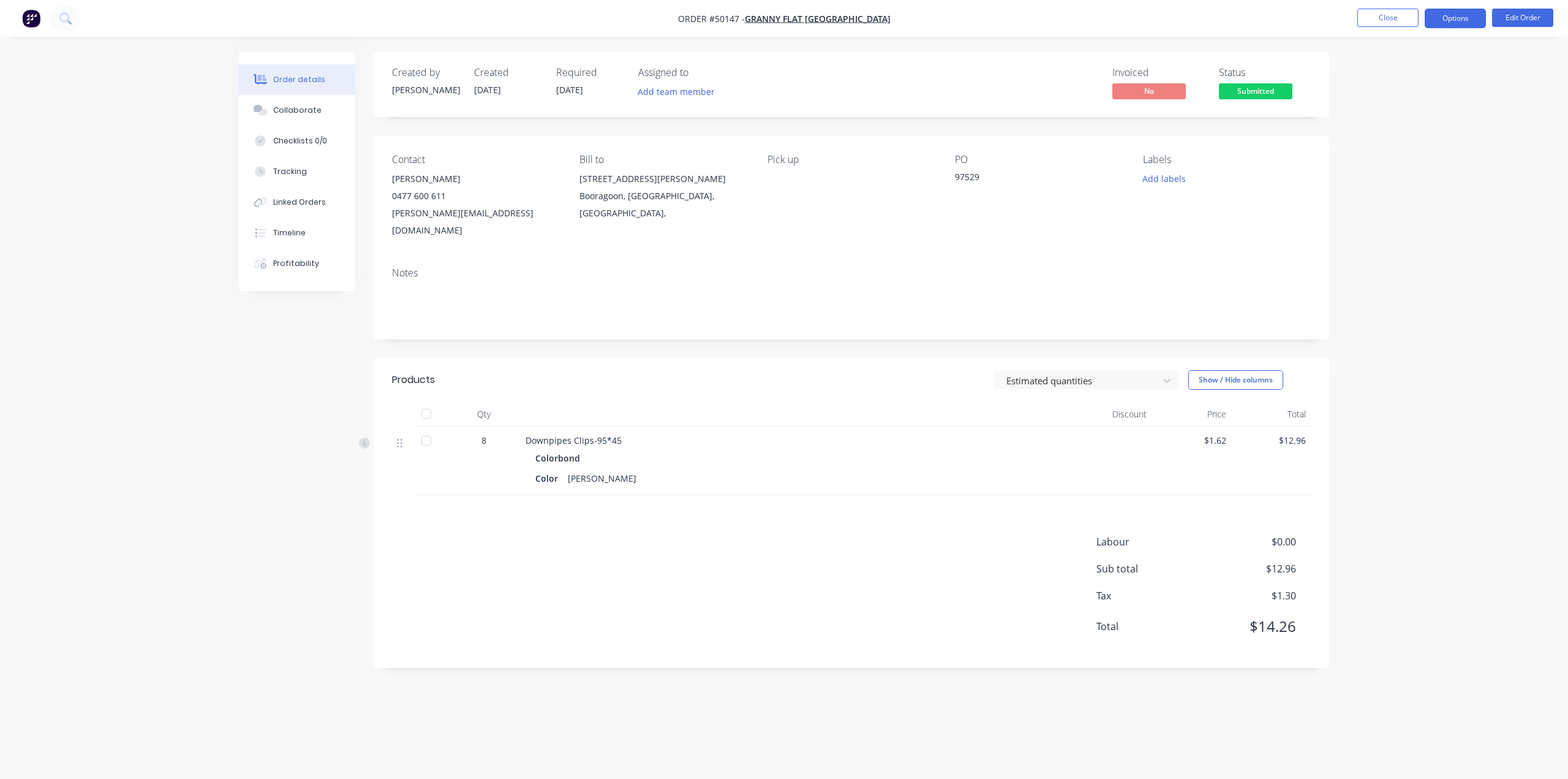
click at [1462, 16] on button "Options" at bounding box center [1455, 18] width 61 height 19
click at [1410, 302] on div "Convert to Quote" at bounding box center [1418, 301] width 113 height 18
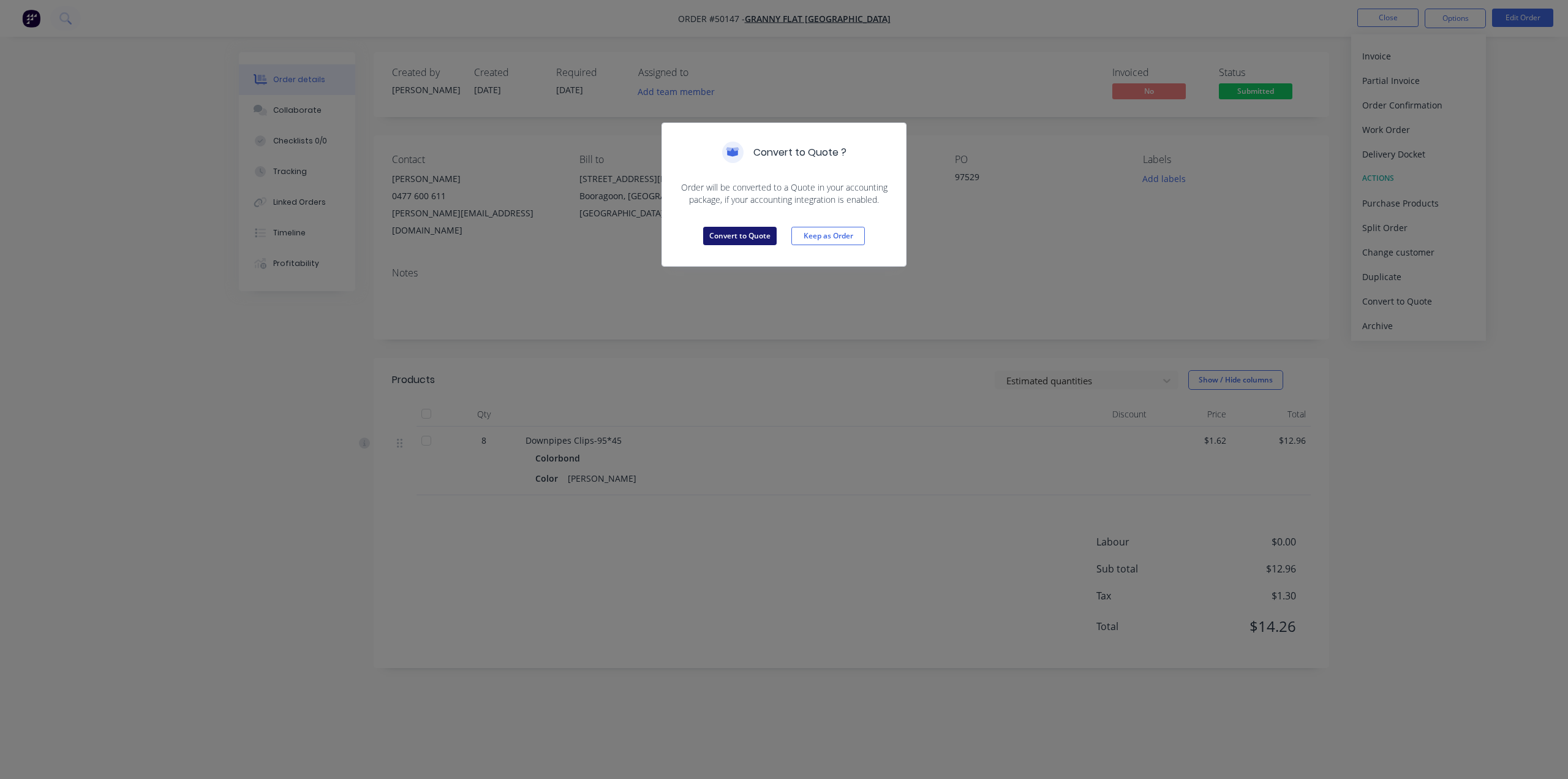
click at [755, 236] on button "Convert to Quote" at bounding box center [740, 236] width 74 height 18
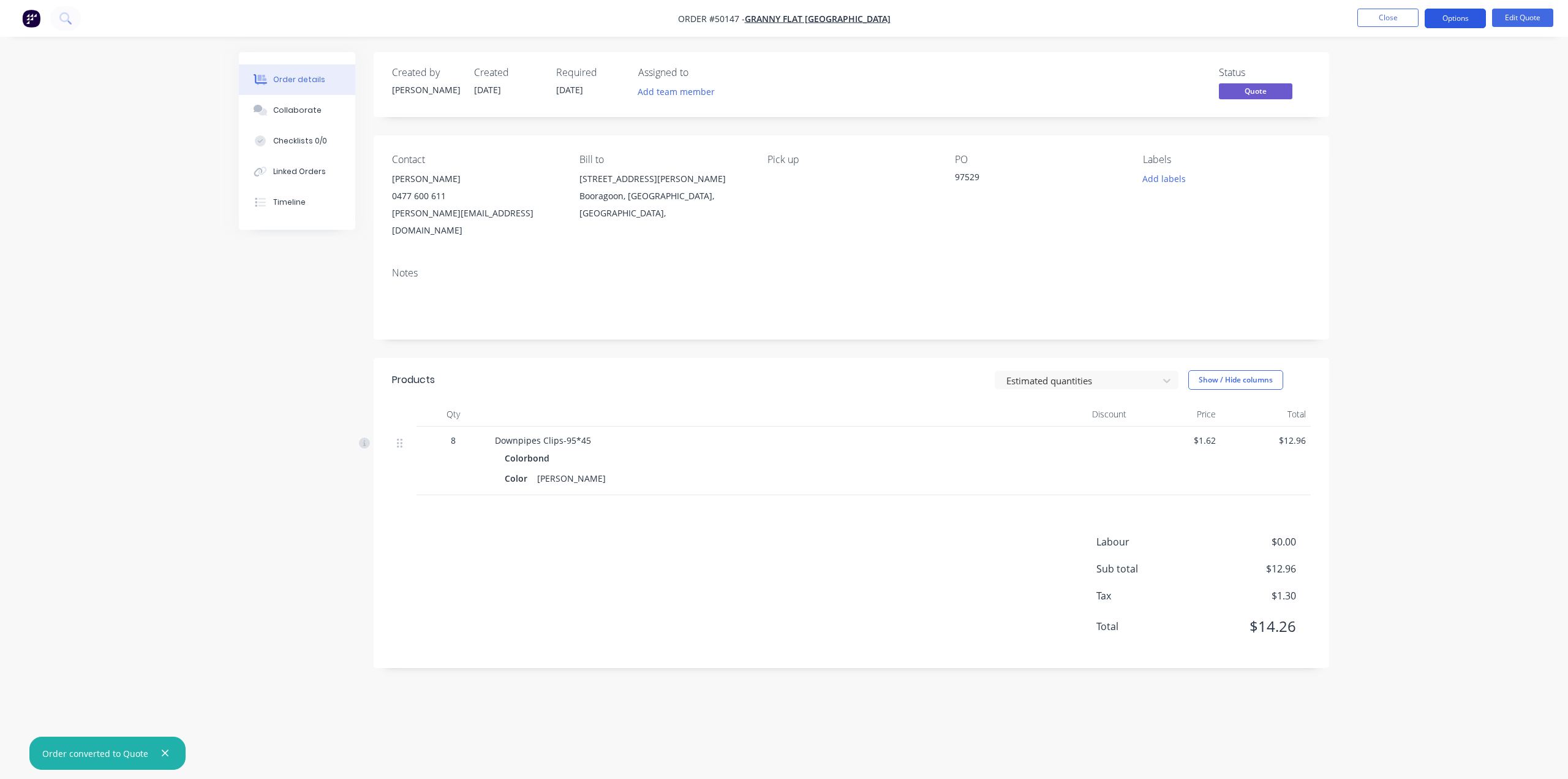
click at [1450, 20] on button "Options" at bounding box center [1455, 18] width 61 height 19
click at [1401, 71] on div "Quote" at bounding box center [1418, 75] width 113 height 18
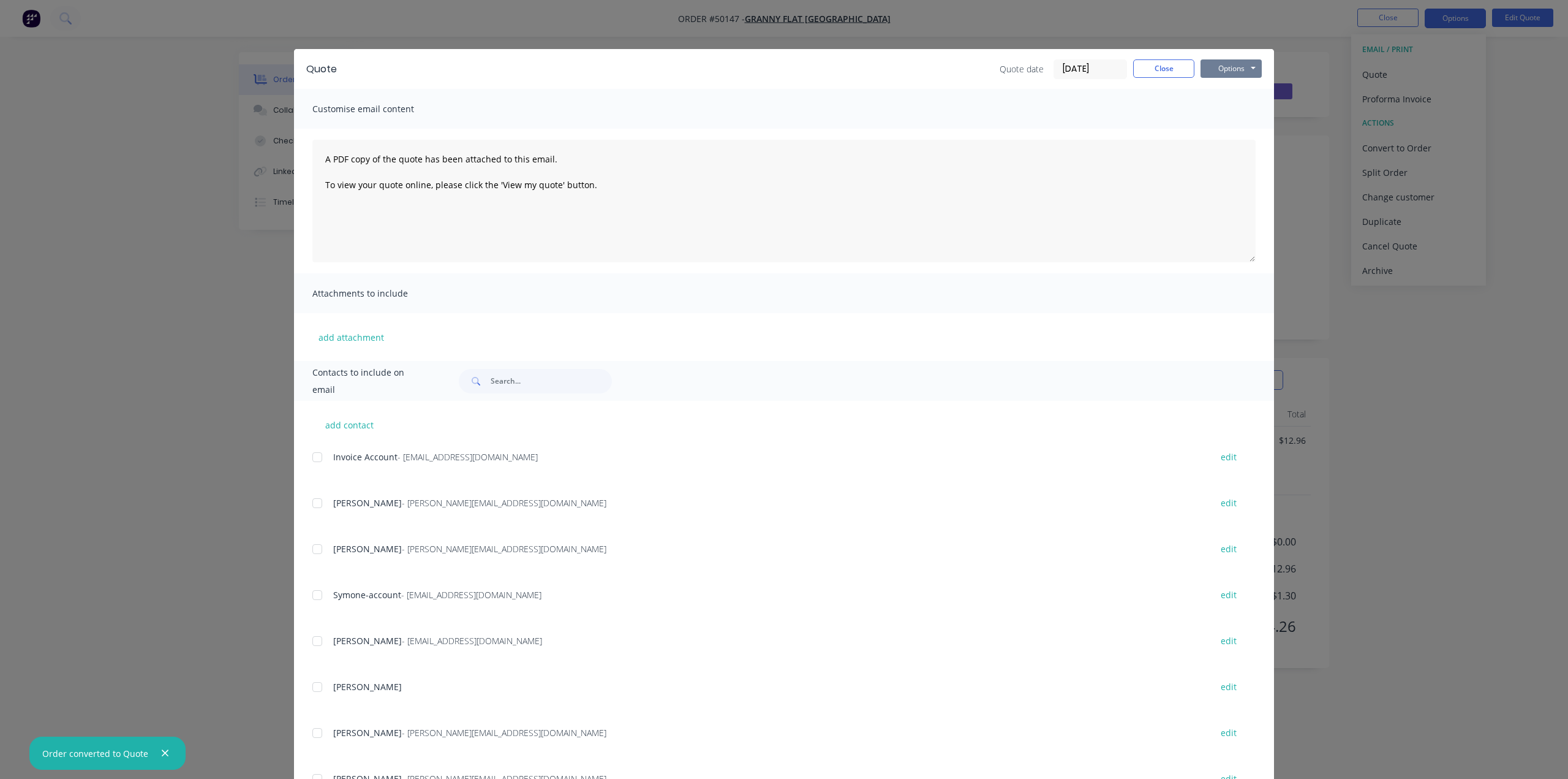
click at [1231, 61] on button "Options" at bounding box center [1231, 68] width 61 height 18
click at [1207, 111] on button "Print" at bounding box center [1239, 110] width 79 height 20
drag, startPoint x: 1439, startPoint y: 232, endPoint x: 1415, endPoint y: 166, distance: 70.2
click at [1437, 232] on div "Quote Quote date [DATE] Close Options Preview Print Email Customise email conte…" at bounding box center [784, 390] width 1568 height 779
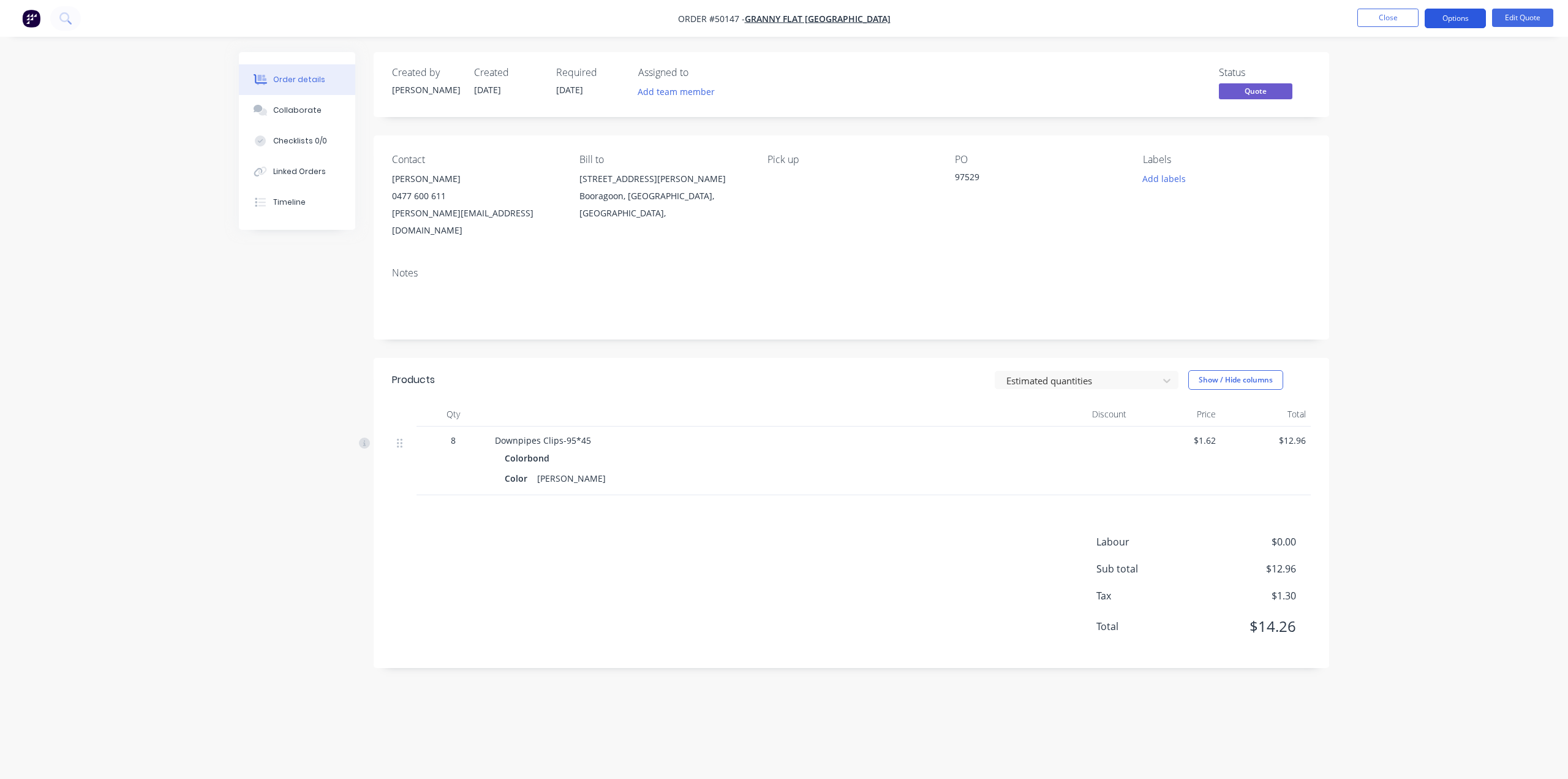
click at [1454, 20] on button "Options" at bounding box center [1455, 18] width 61 height 19
click at [1421, 148] on div "Convert to Order" at bounding box center [1418, 148] width 113 height 18
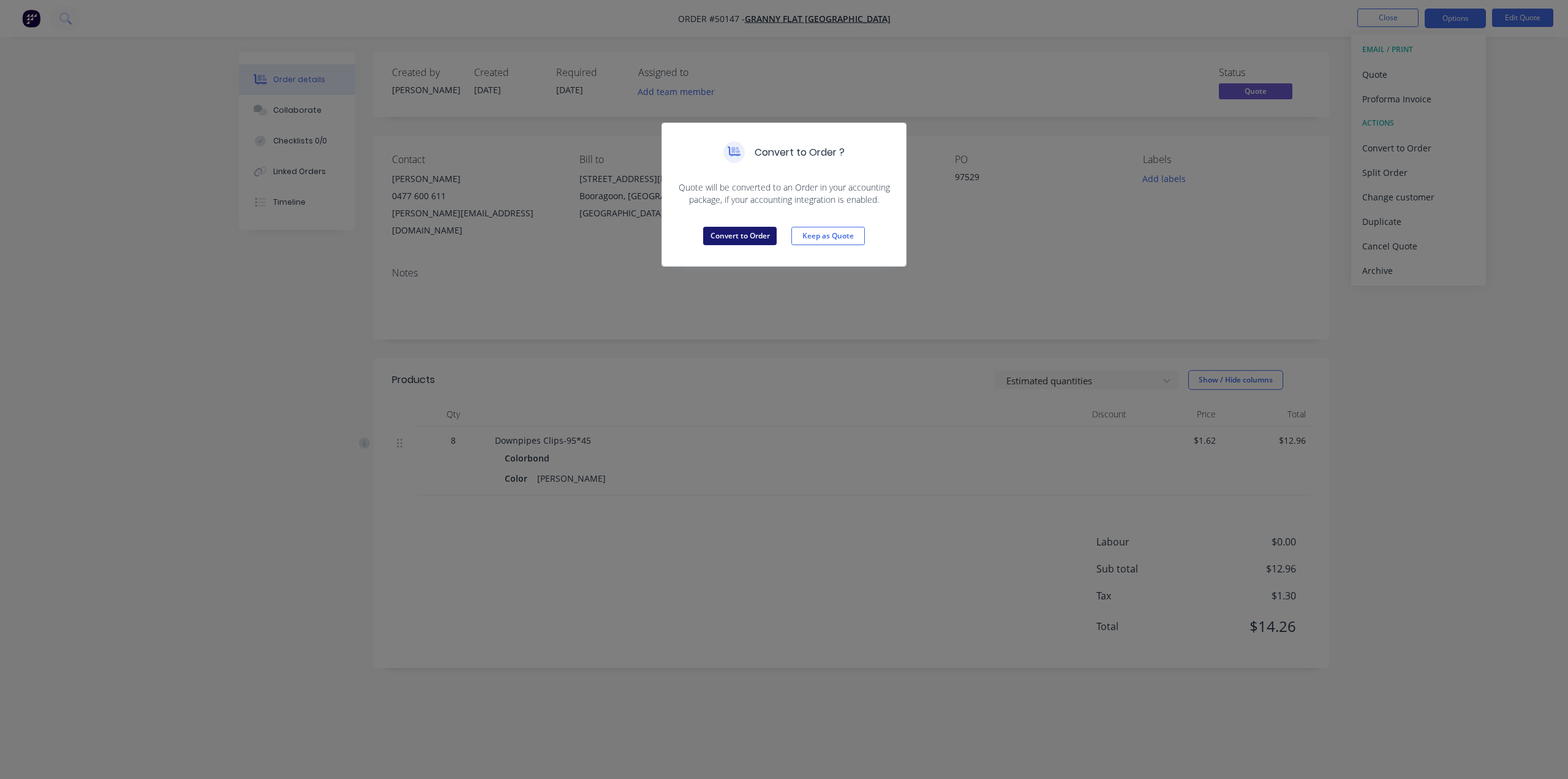
drag, startPoint x: 747, startPoint y: 233, endPoint x: 903, endPoint y: 159, distance: 172.7
click at [747, 234] on button "Convert to Order" at bounding box center [740, 236] width 74 height 18
